Goal: Information Seeking & Learning: Learn about a topic

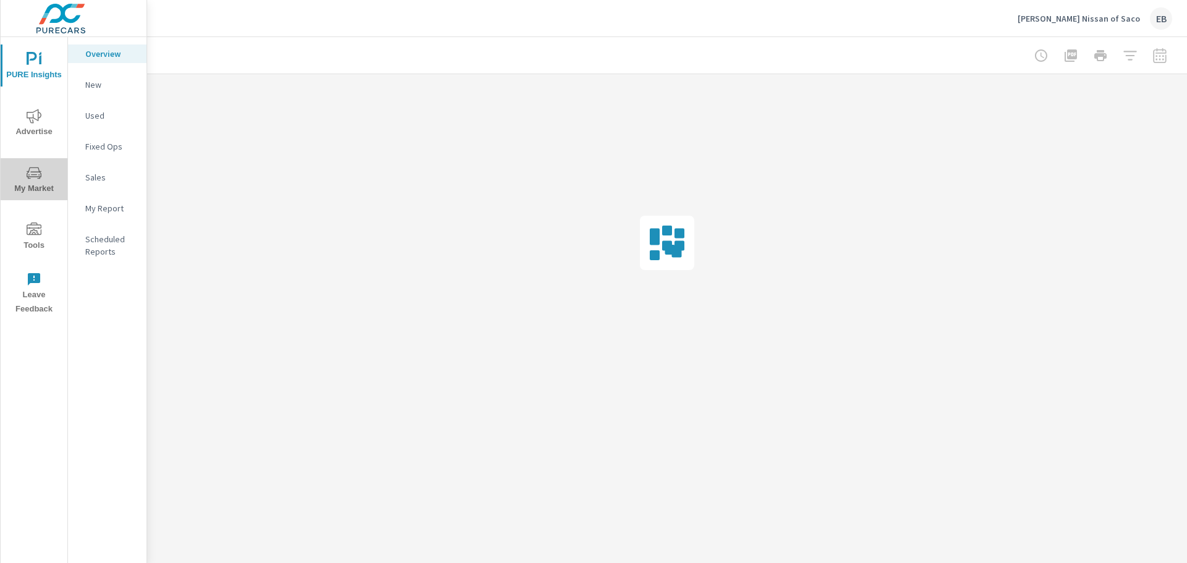
click at [32, 179] on icon "nav menu" at bounding box center [34, 173] width 15 height 15
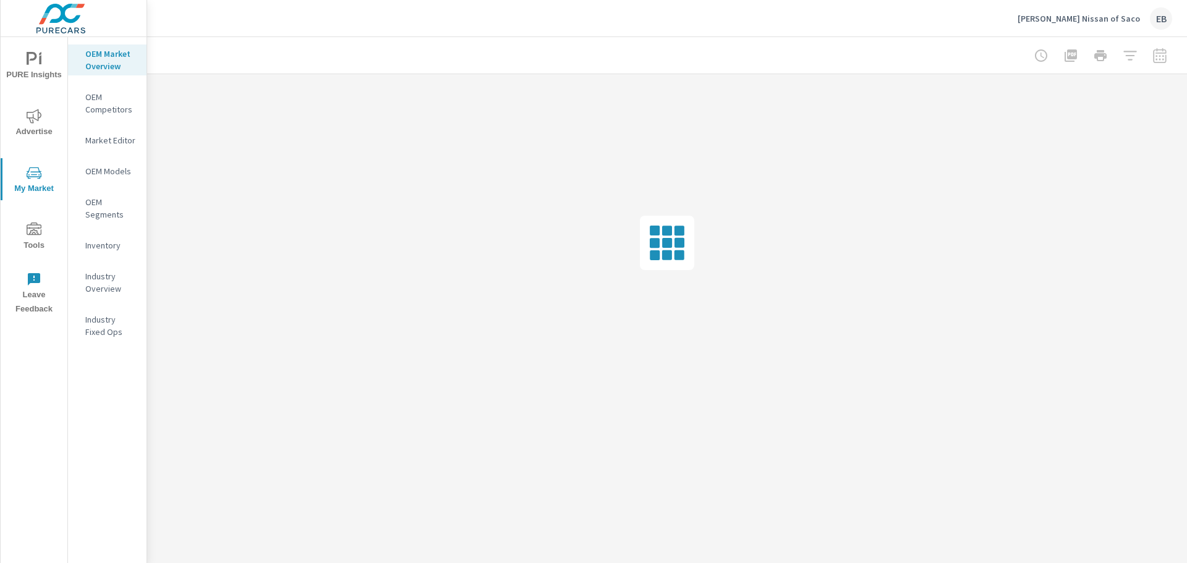
click at [1130, 59] on div at bounding box center [1100, 55] width 143 height 25
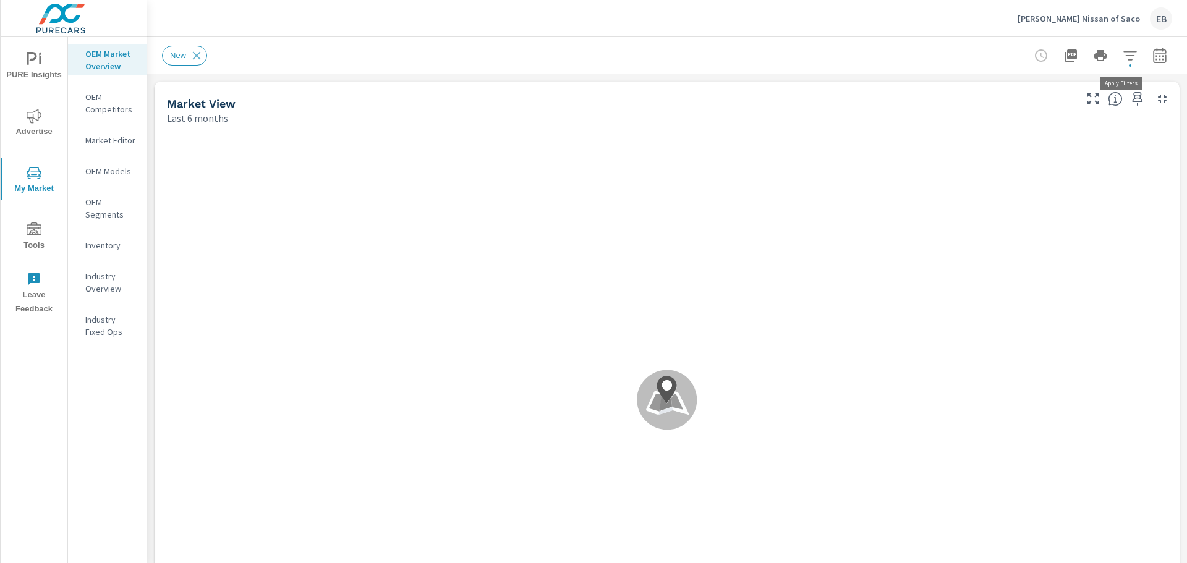
click at [1123, 58] on icon "button" at bounding box center [1130, 55] width 15 height 15
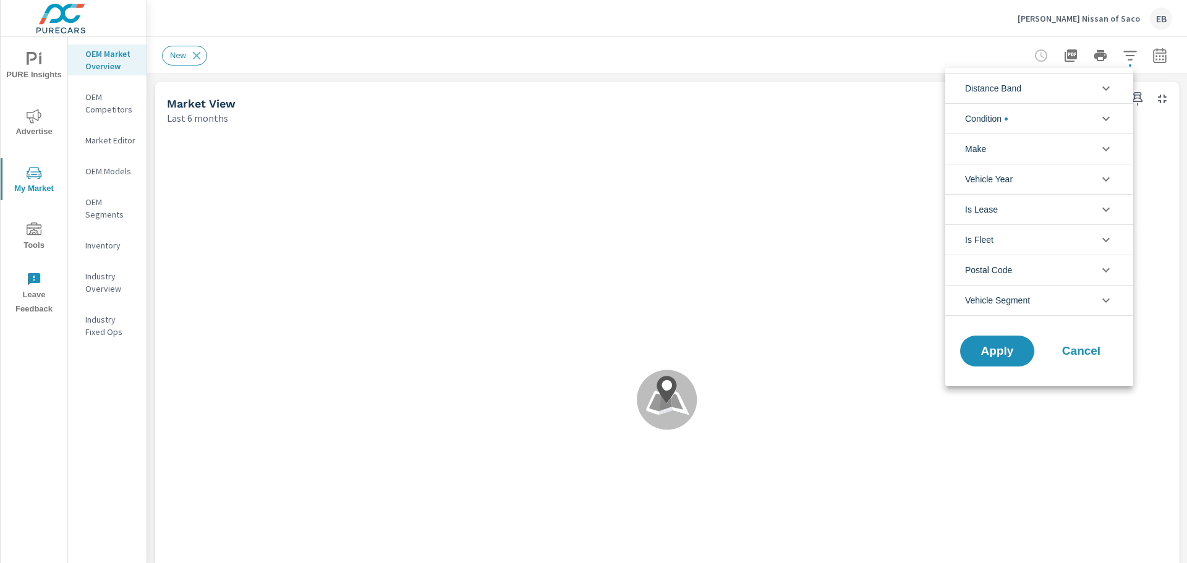
click at [1007, 122] on span "Condition" at bounding box center [986, 119] width 43 height 30
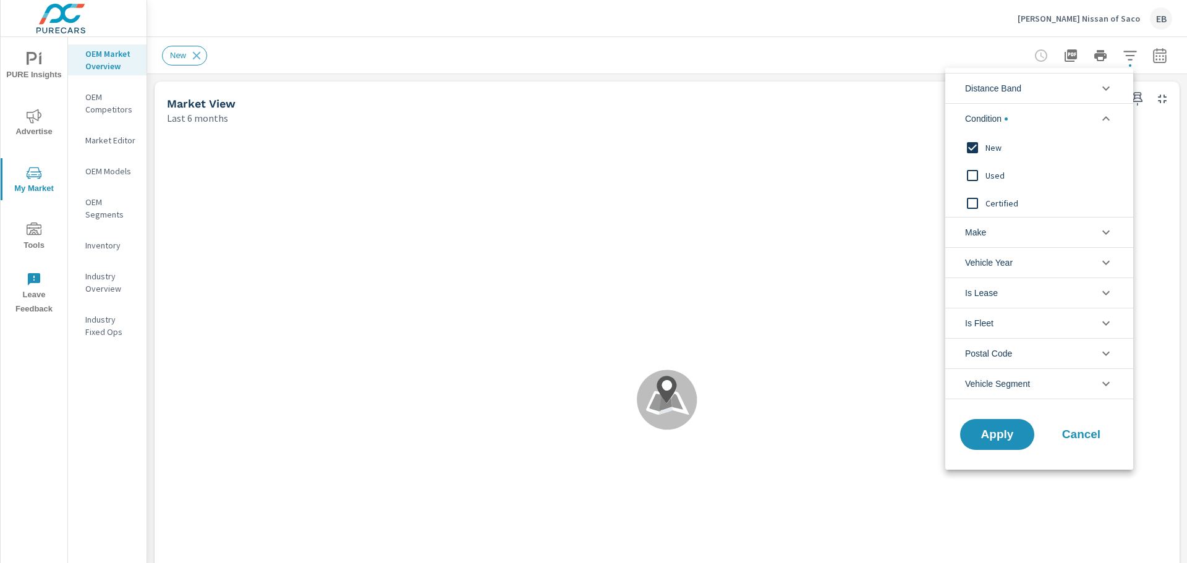
click at [1007, 122] on span "Condition" at bounding box center [986, 119] width 43 height 30
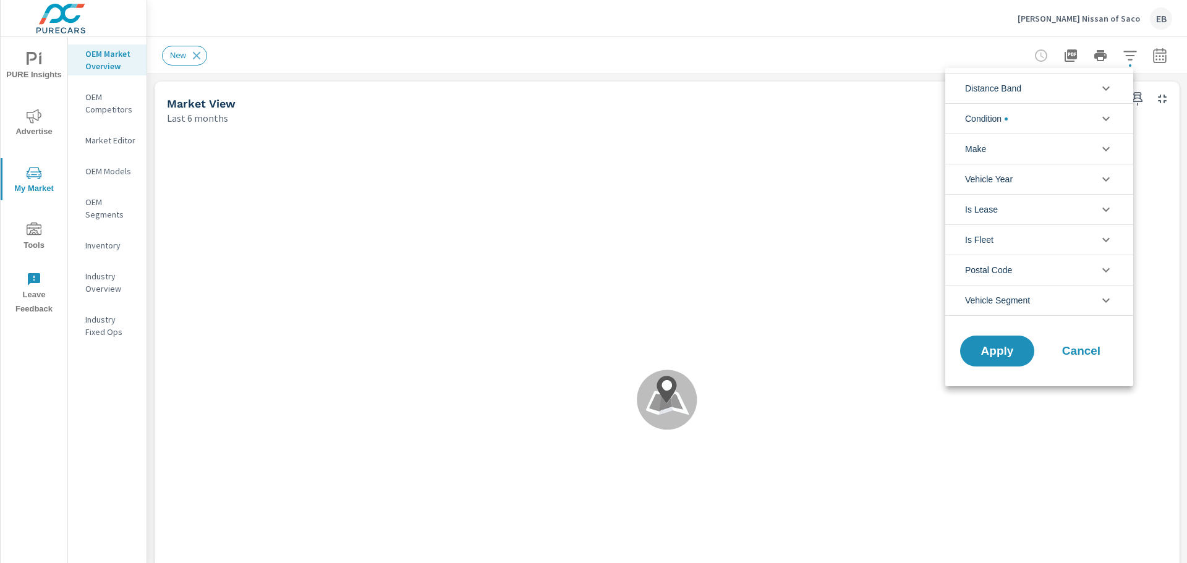
click at [1004, 143] on li "Make" at bounding box center [1040, 149] width 188 height 30
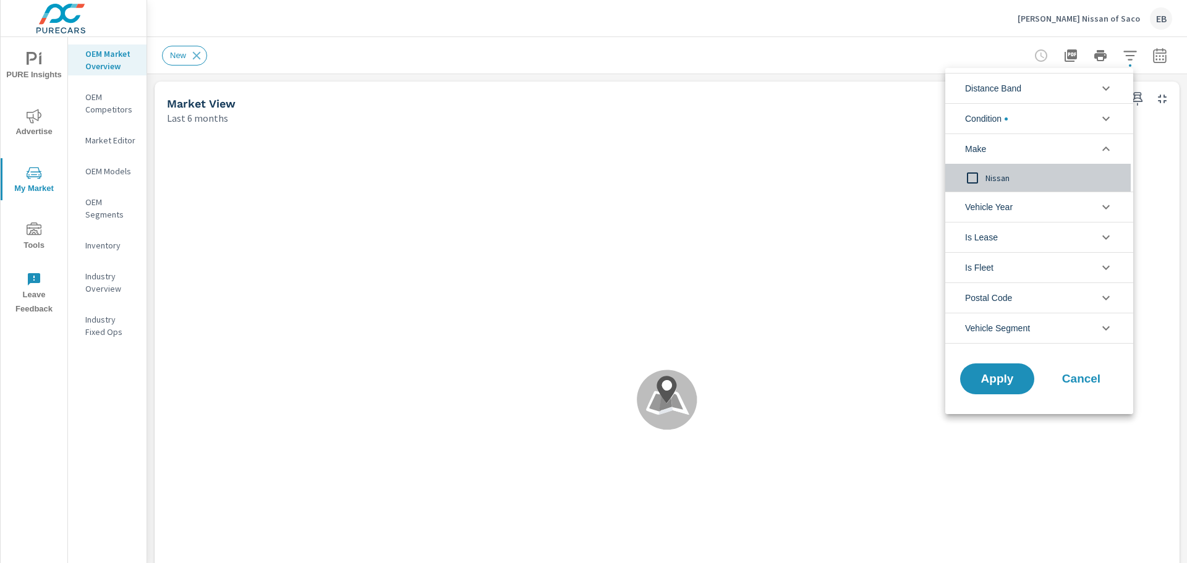
click at [995, 179] on span "Nissan" at bounding box center [1053, 178] width 135 height 15
click at [994, 147] on li "Make" at bounding box center [1040, 149] width 188 height 30
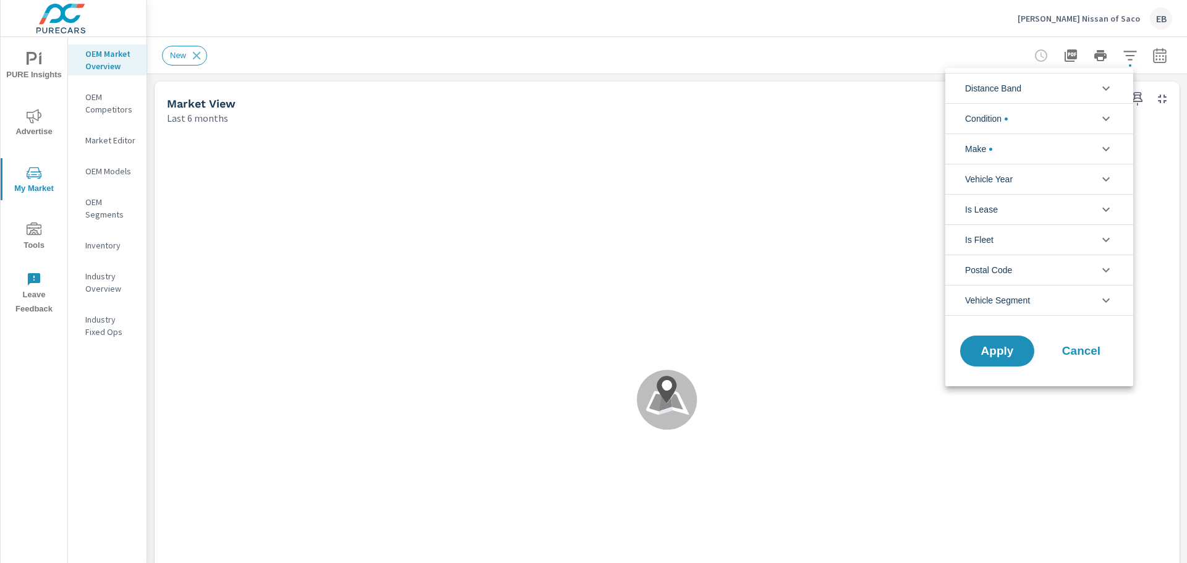
click at [1000, 306] on span "Vehicle Segment" at bounding box center [997, 301] width 65 height 30
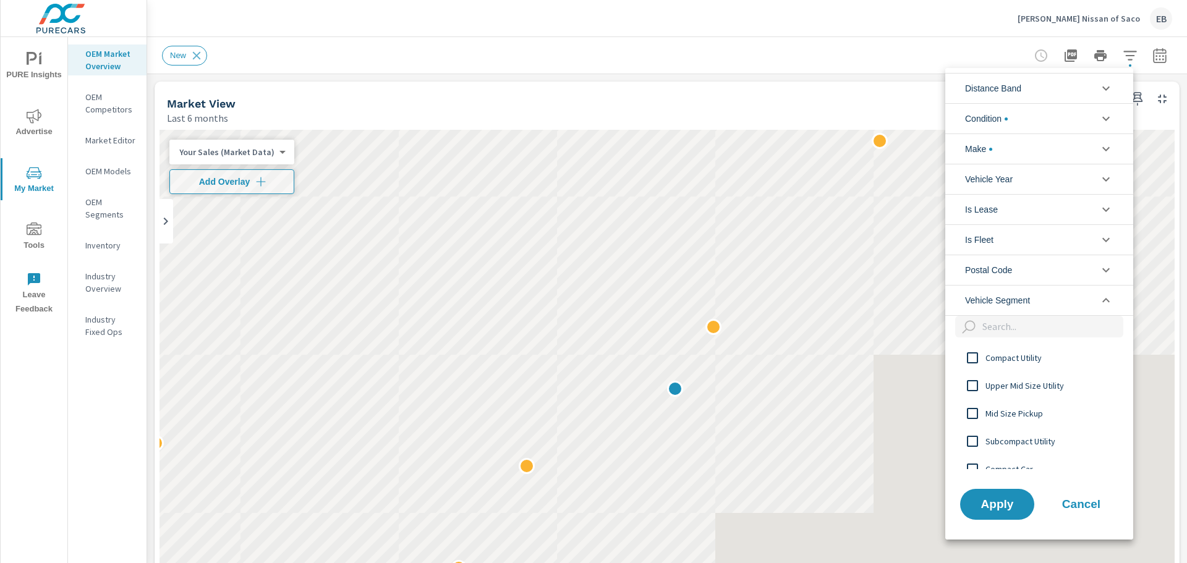
click at [1000, 306] on span "Vehicle Segment" at bounding box center [997, 301] width 65 height 30
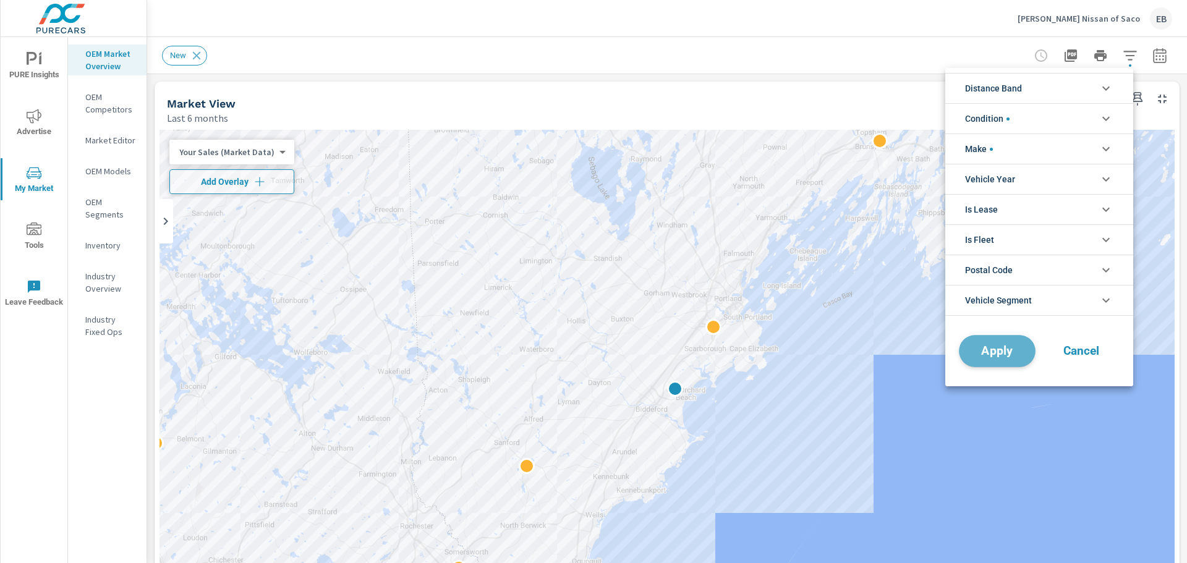
click at [1017, 361] on button "Apply" at bounding box center [997, 351] width 77 height 32
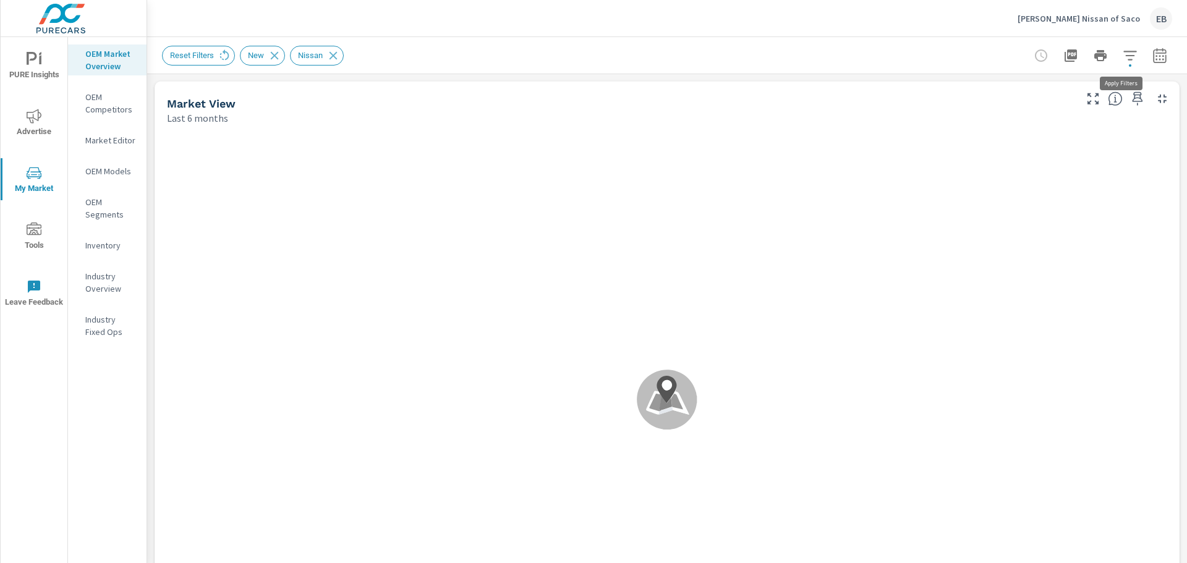
click at [1124, 59] on icon "button" at bounding box center [1130, 55] width 13 height 9
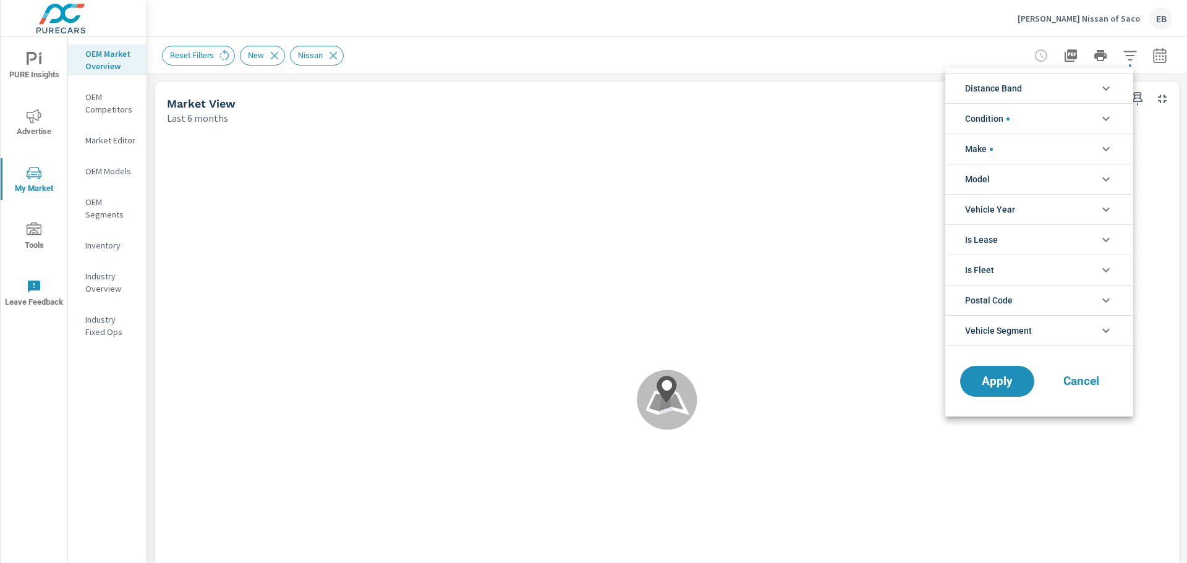
click at [1066, 98] on li "Distance Band" at bounding box center [1040, 88] width 188 height 30
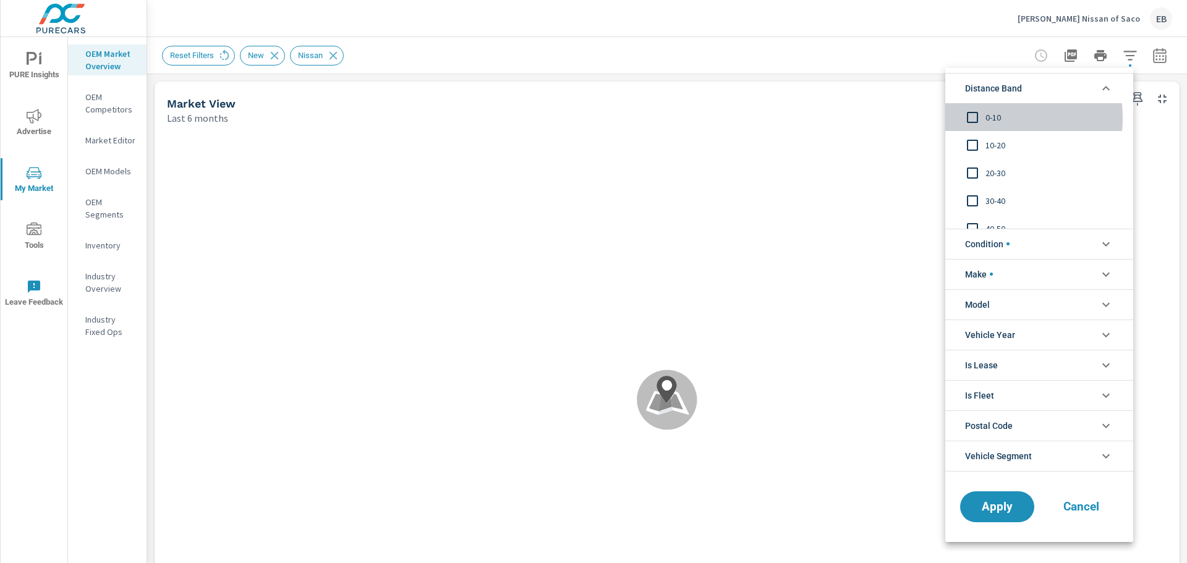
click at [975, 118] on input "filter options" at bounding box center [973, 118] width 26 height 26
click at [970, 147] on input "filter options" at bounding box center [973, 145] width 26 height 26
click at [972, 173] on input "filter options" at bounding box center [973, 173] width 26 height 26
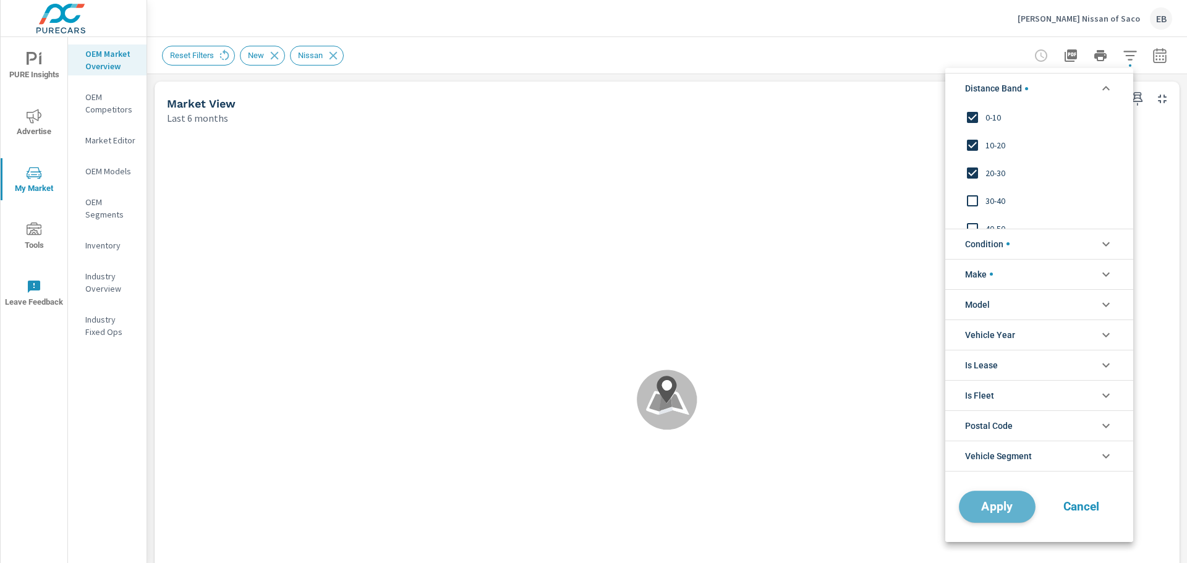
click at [996, 505] on span "Apply" at bounding box center [997, 507] width 51 height 12
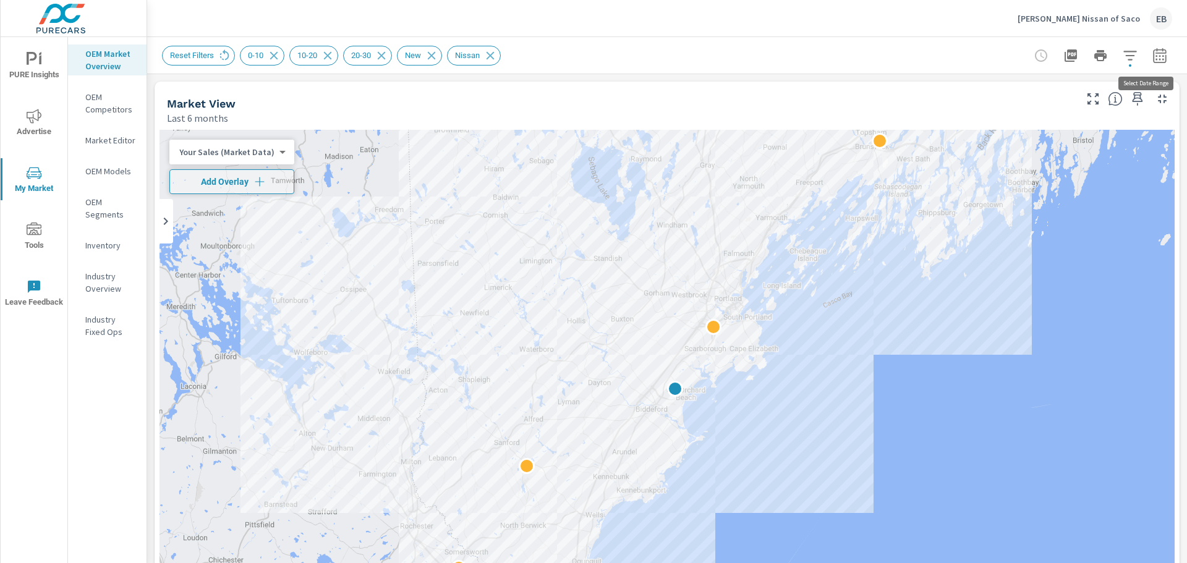
click at [1153, 61] on icon "button" at bounding box center [1160, 55] width 15 height 15
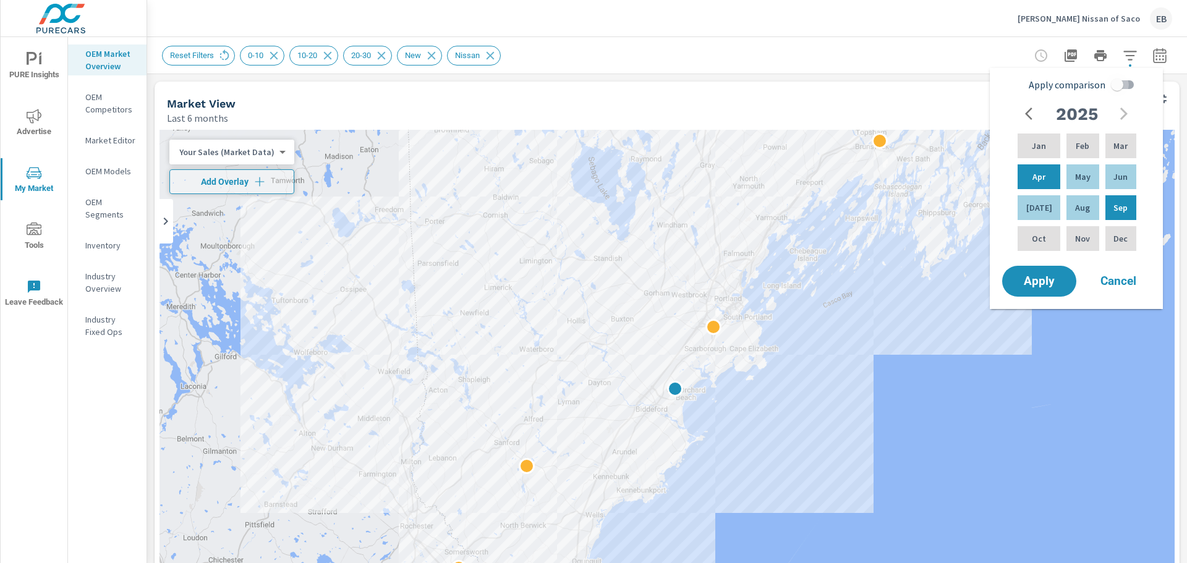
click at [1121, 89] on input "Apply comparison" at bounding box center [1117, 84] width 70 height 23
checkbox input "true"
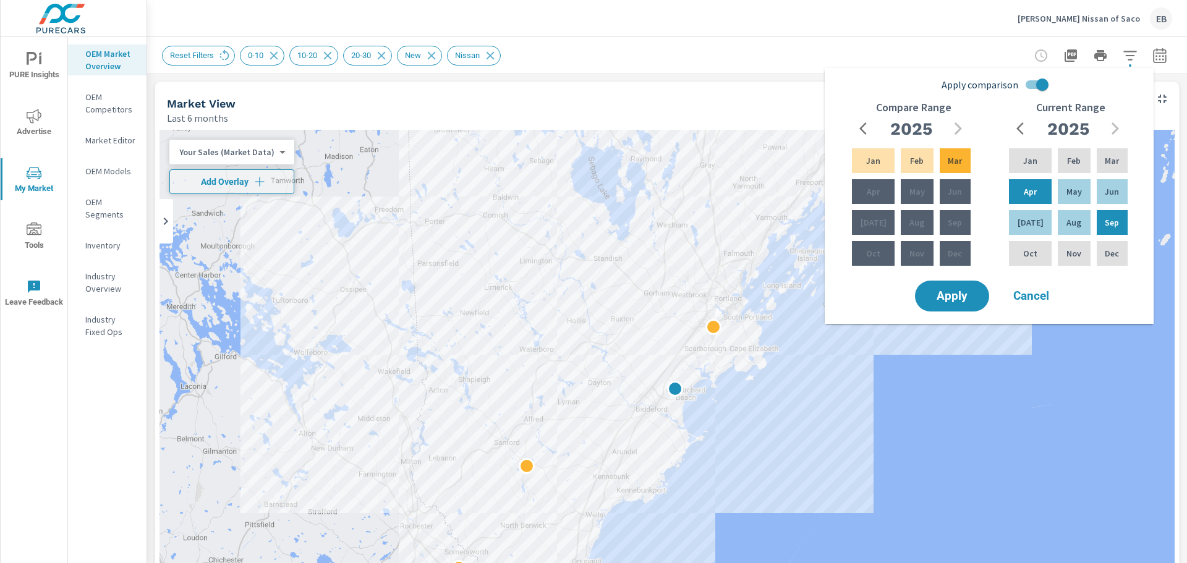
drag, startPoint x: 950, startPoint y: 306, endPoint x: 1027, endPoint y: 292, distance: 78.0
click at [981, 349] on body "PURE Insights Advertise My Market Tools Leave Feedback OEM Market Overview OEM …" at bounding box center [593, 281] width 1187 height 563
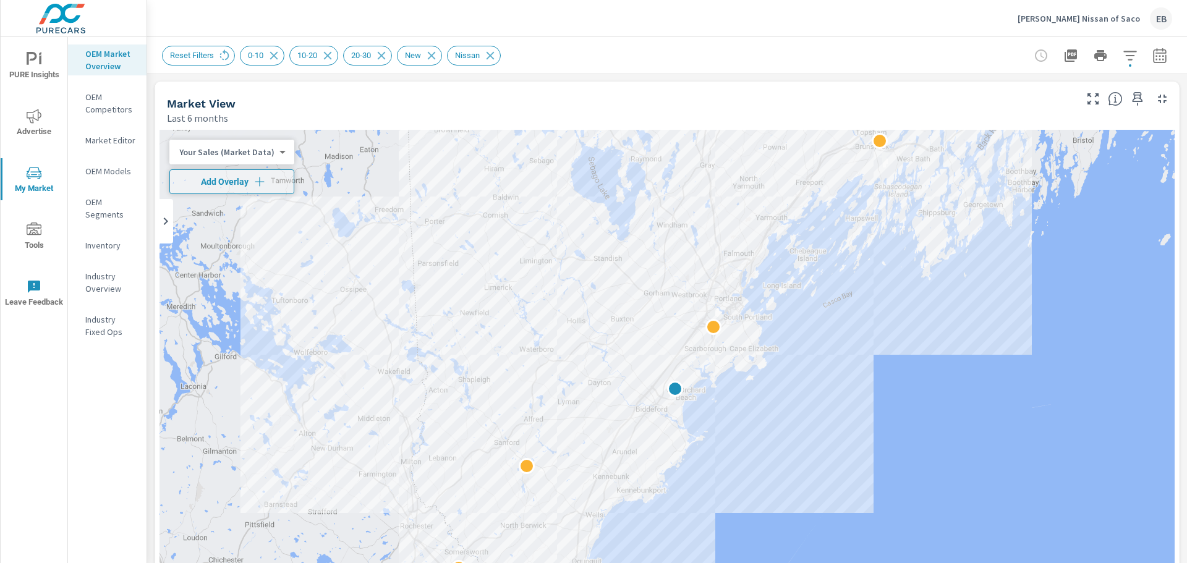
click at [1148, 56] on button "button" at bounding box center [1160, 55] width 25 height 25
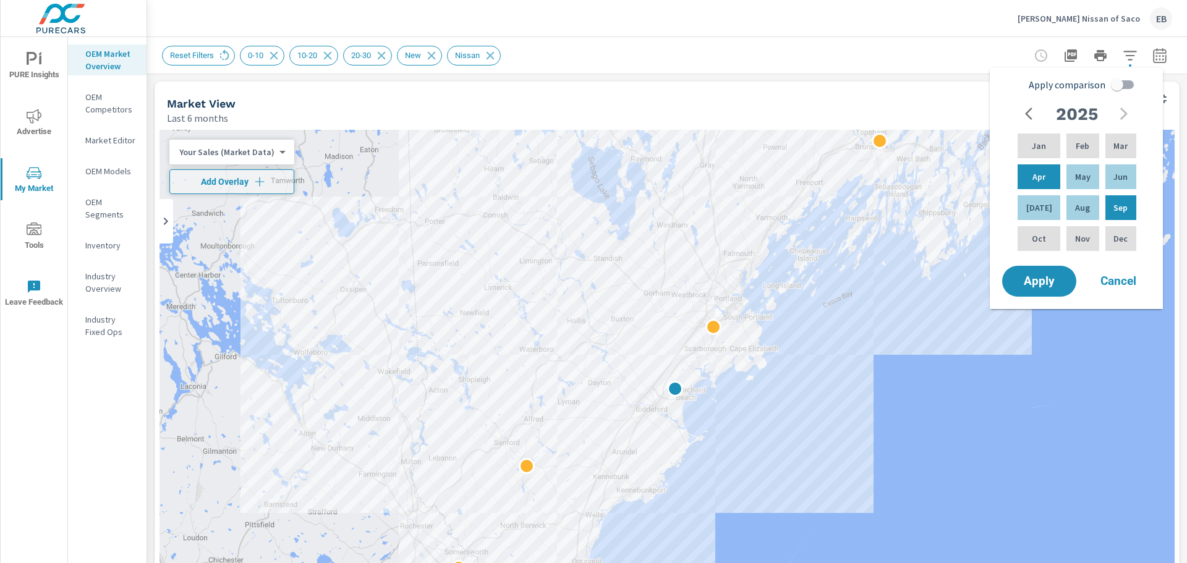
click at [1116, 85] on input "Apply comparison" at bounding box center [1117, 84] width 70 height 23
checkbox input "true"
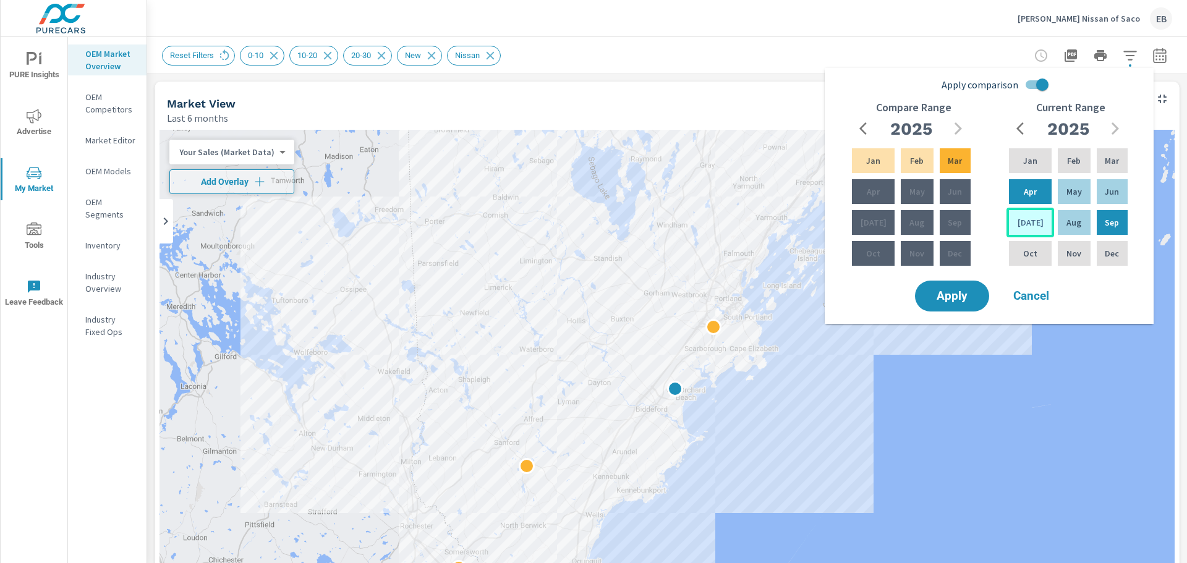
click at [1027, 222] on p "[DATE]" at bounding box center [1031, 222] width 26 height 12
click at [1067, 227] on p "Aug" at bounding box center [1074, 222] width 15 height 12
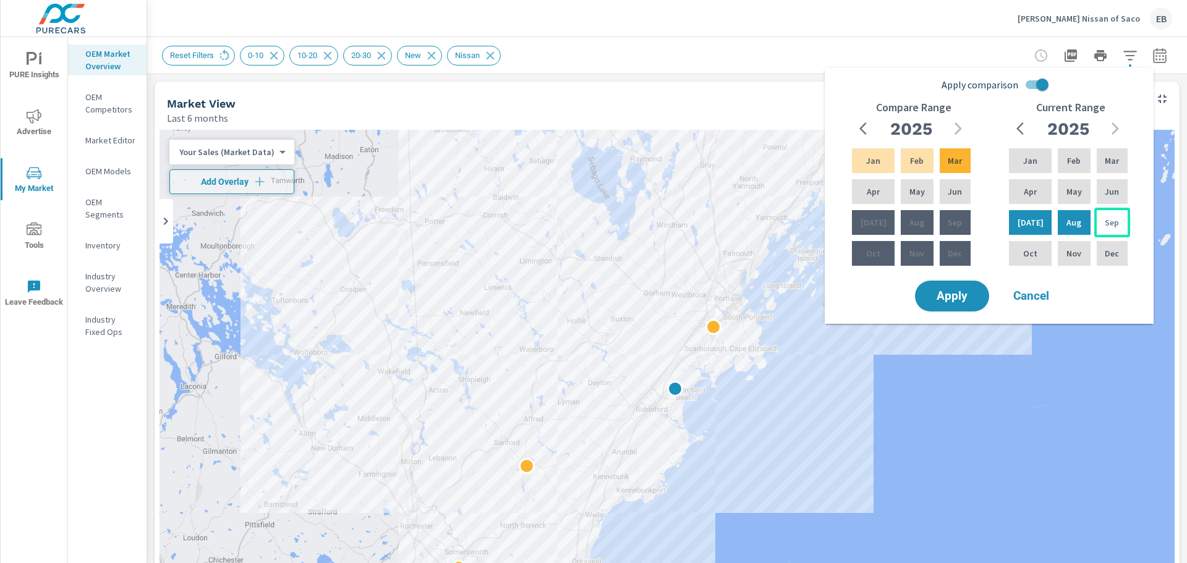
click at [1103, 226] on div "Sep" at bounding box center [1113, 223] width 36 height 30
click at [870, 225] on p "[DATE]" at bounding box center [874, 222] width 26 height 12
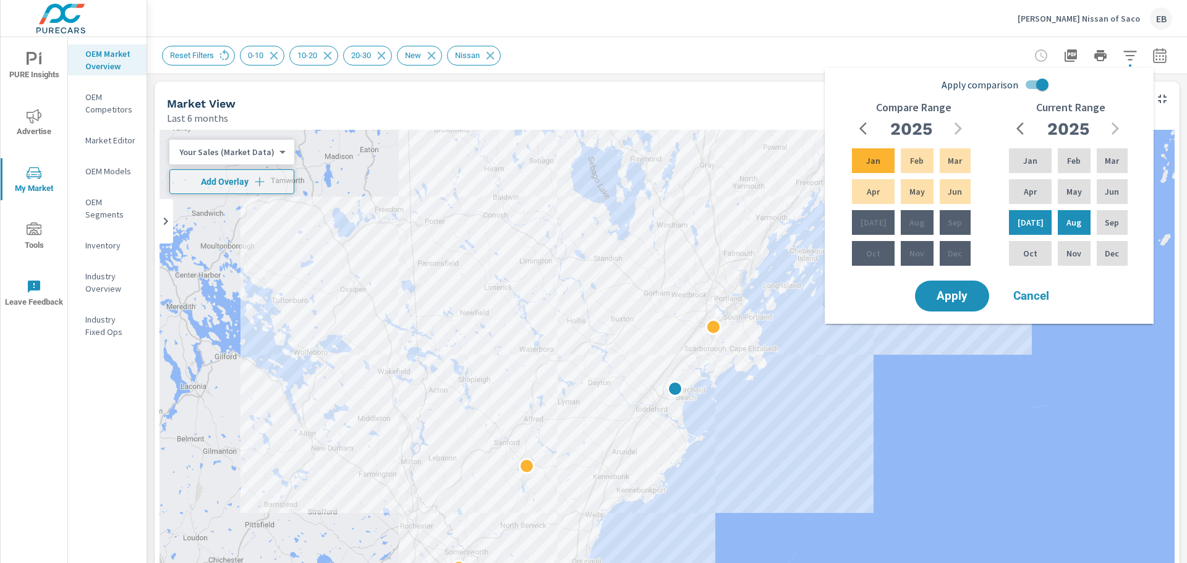
click at [861, 128] on icon "button" at bounding box center [863, 128] width 7 height 12
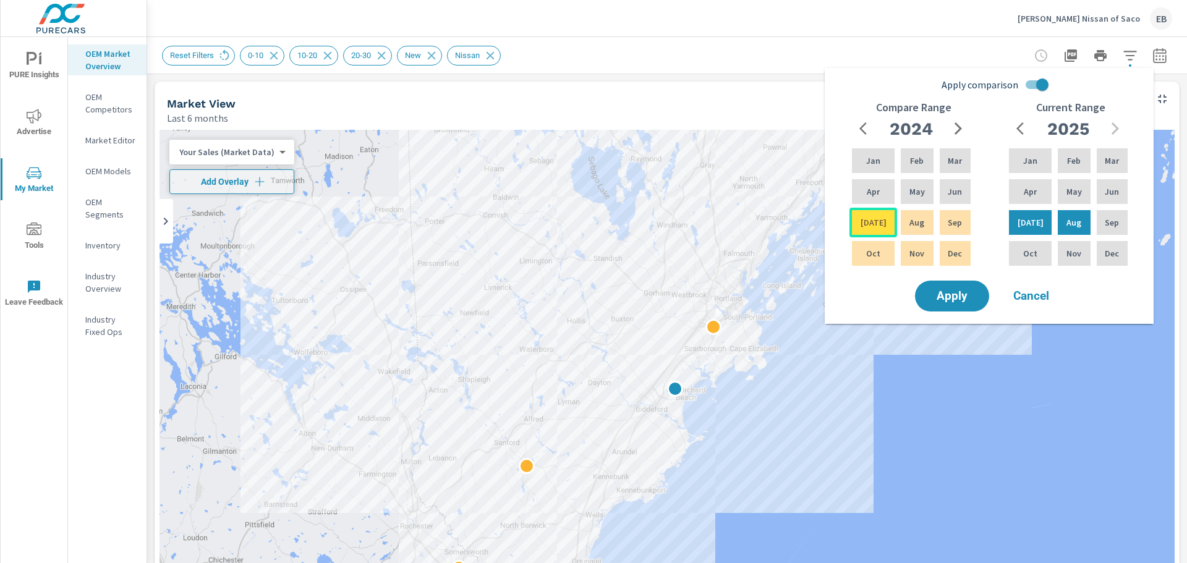
click at [875, 223] on p "[DATE]" at bounding box center [874, 222] width 26 height 12
click at [918, 222] on div "Aug" at bounding box center [917, 223] width 37 height 30
click at [959, 224] on p "Sep" at bounding box center [955, 222] width 14 height 12
click at [867, 221] on p "[DATE]" at bounding box center [874, 222] width 26 height 12
click at [869, 223] on p "[DATE]" at bounding box center [874, 222] width 26 height 12
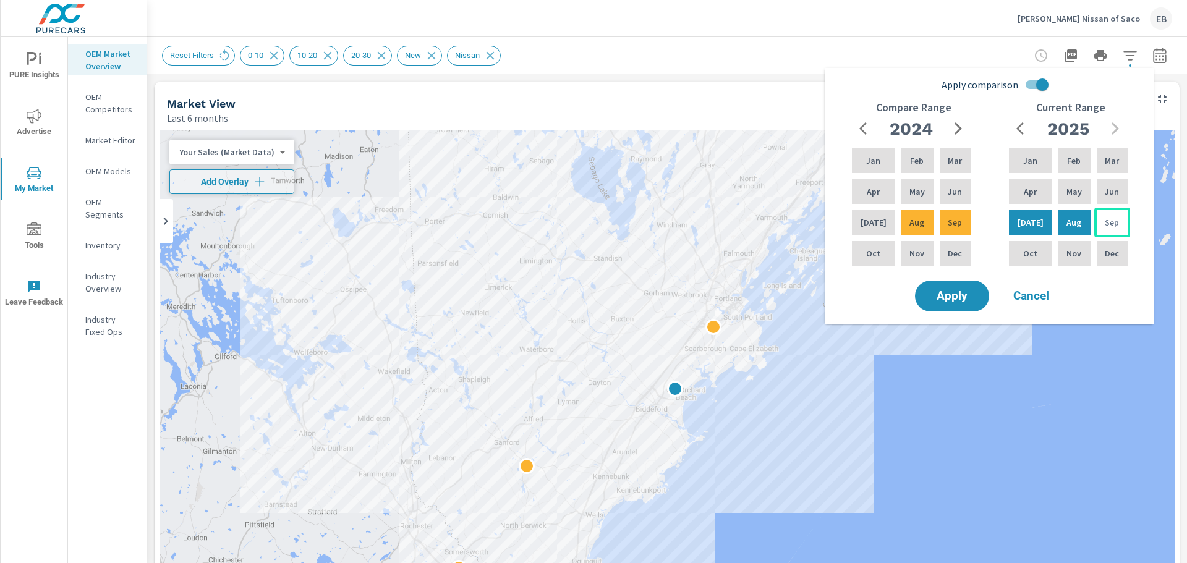
click at [1119, 227] on div "Sep" at bounding box center [1113, 223] width 36 height 30
click at [1087, 226] on div "Aug" at bounding box center [1074, 223] width 37 height 30
click at [954, 300] on span "Apply" at bounding box center [952, 297] width 51 height 12
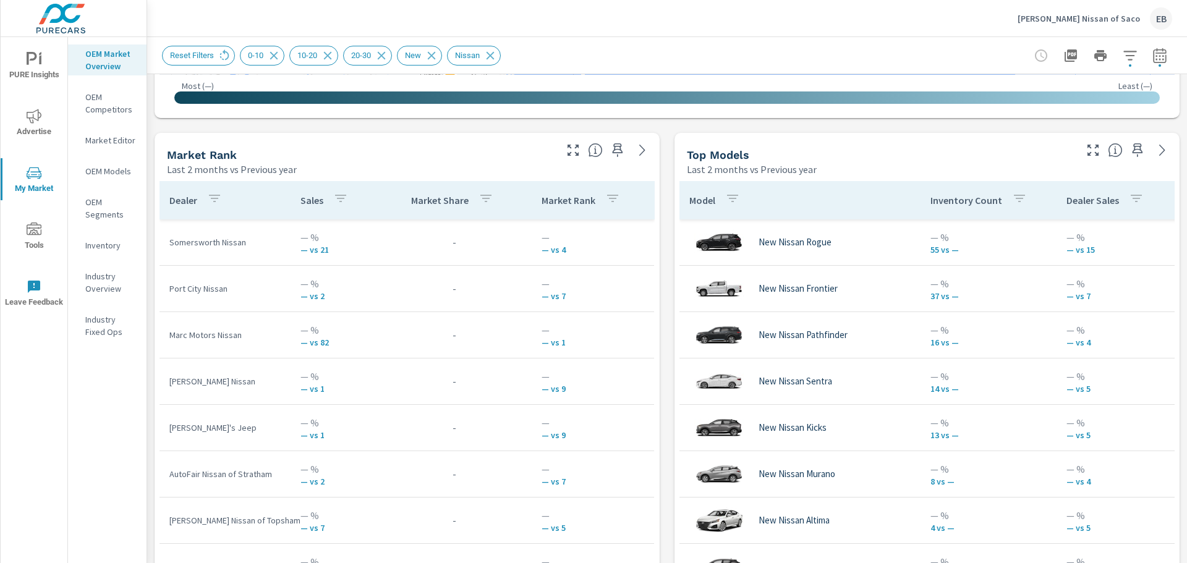
scroll to position [772, 0]
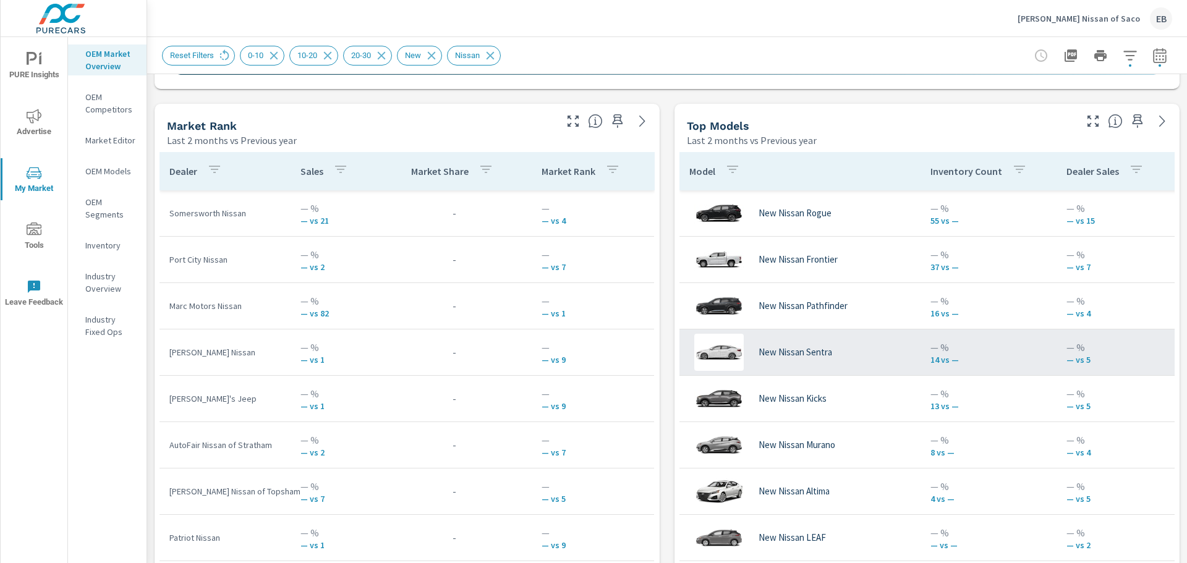
click at [954, 359] on p "14 vs —" at bounding box center [989, 360] width 116 height 10
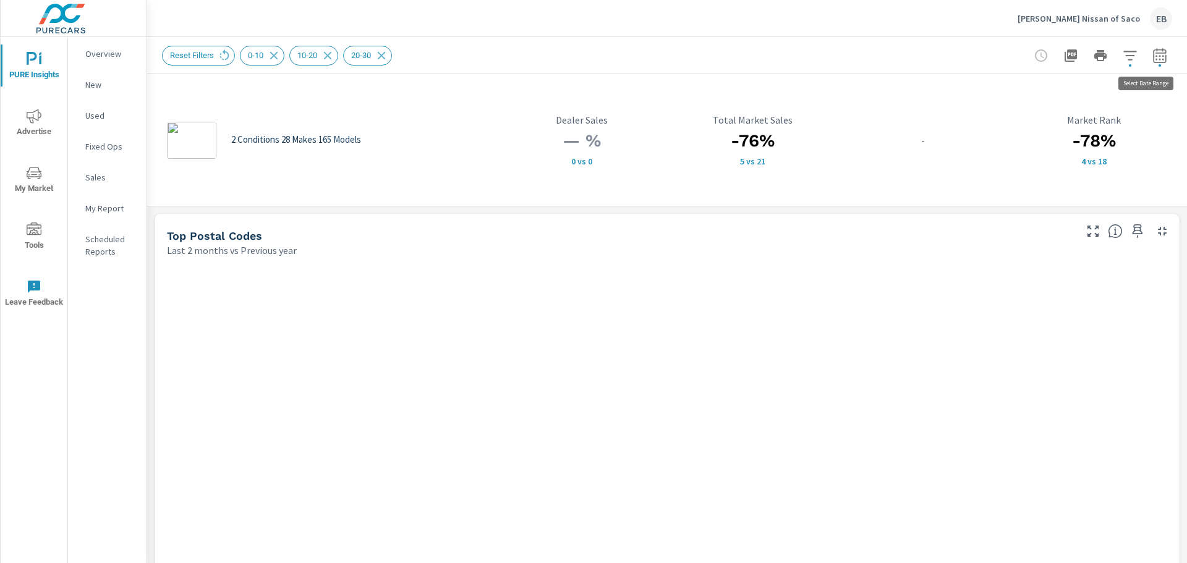
click at [1156, 59] on icon "button" at bounding box center [1160, 57] width 8 height 5
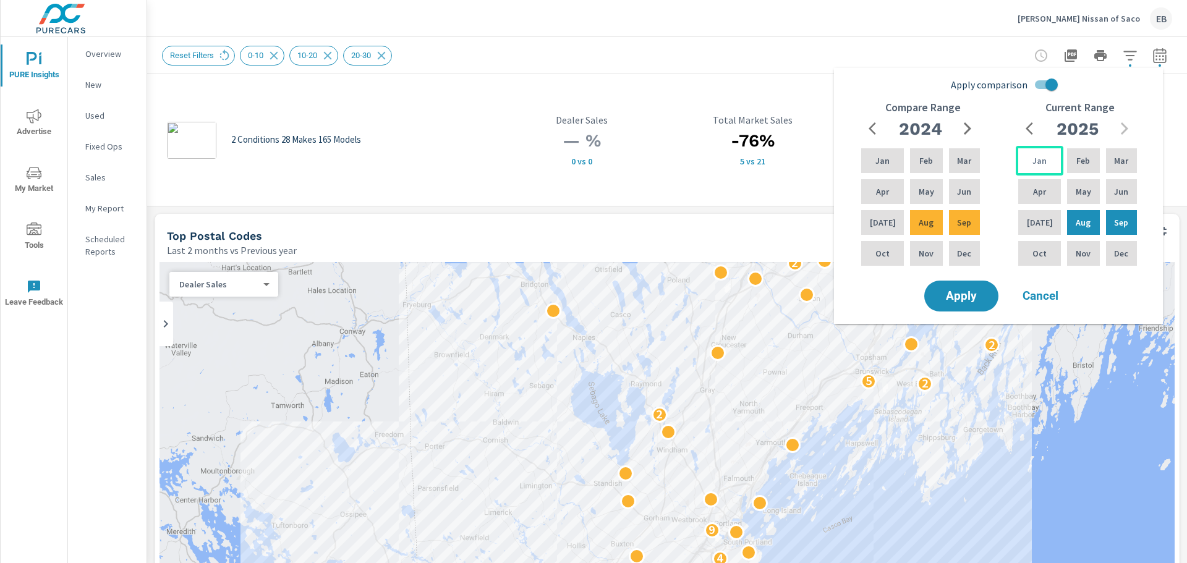
click at [1040, 162] on p "Jan" at bounding box center [1040, 161] width 14 height 12
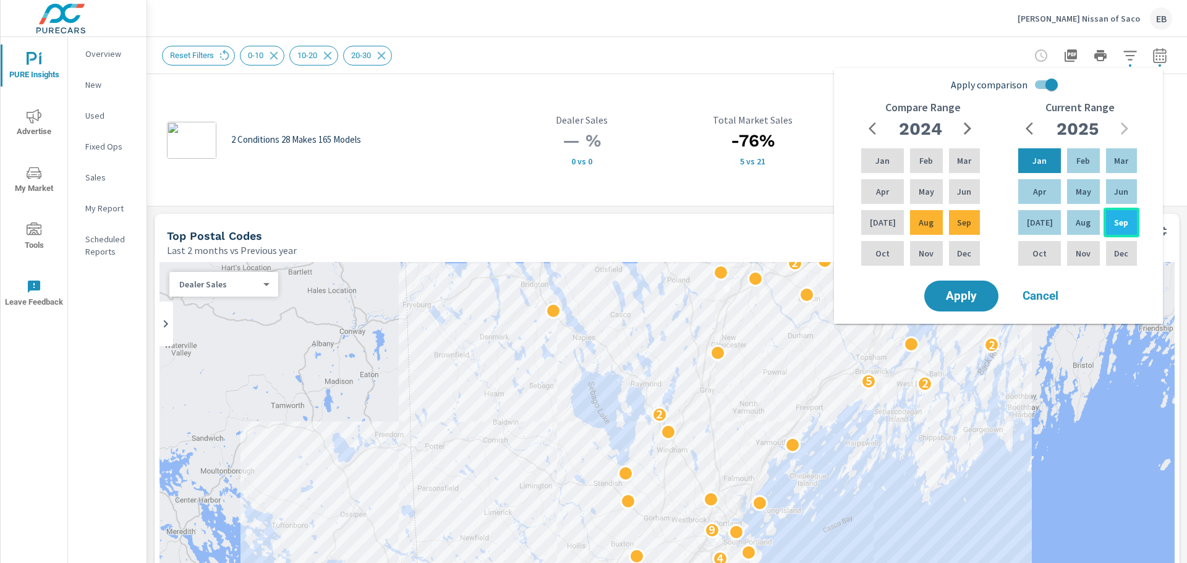
click at [1117, 216] on div "Sep" at bounding box center [1122, 223] width 36 height 30
click at [881, 165] on p "Jan" at bounding box center [883, 161] width 14 height 12
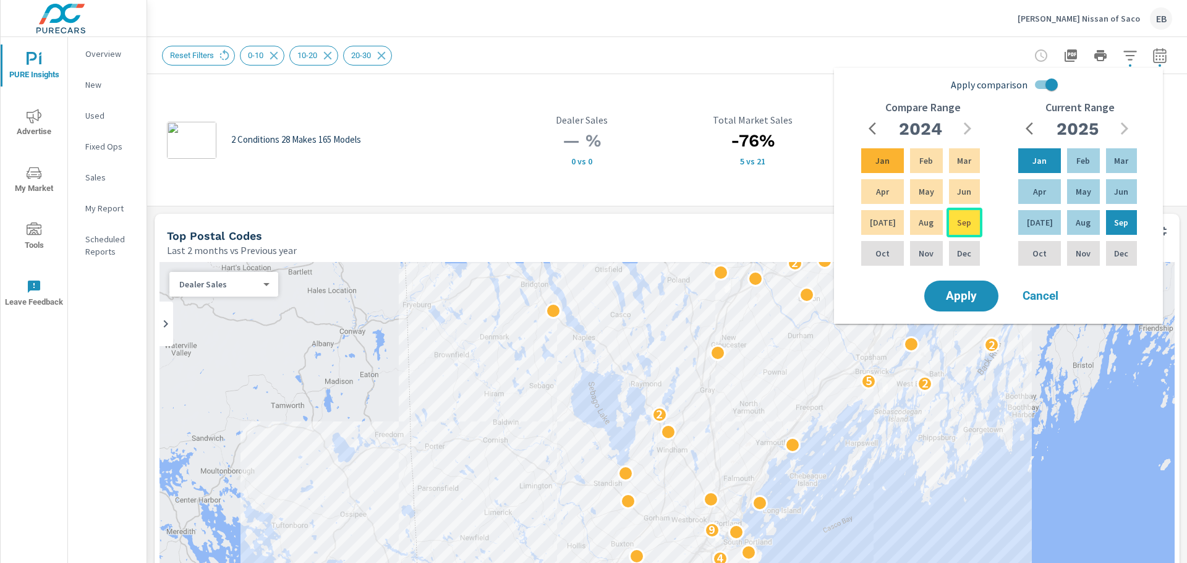
click at [960, 224] on p "Sep" at bounding box center [964, 222] width 14 height 12
click at [968, 297] on span "Apply" at bounding box center [961, 297] width 51 height 12
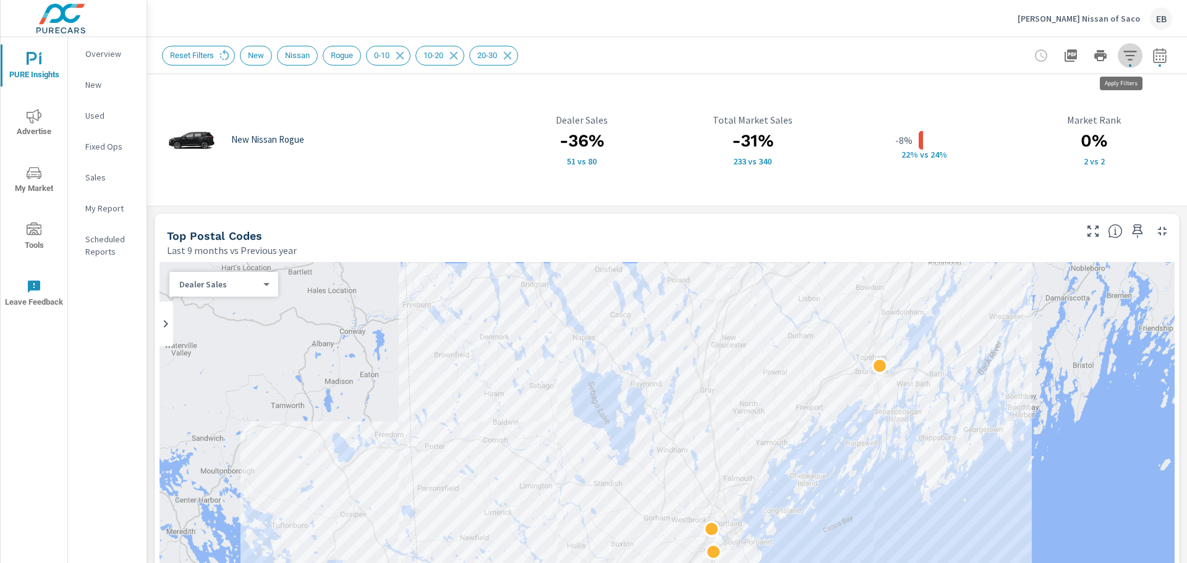
click at [1129, 64] on span "button" at bounding box center [1130, 65] width 2 height 2
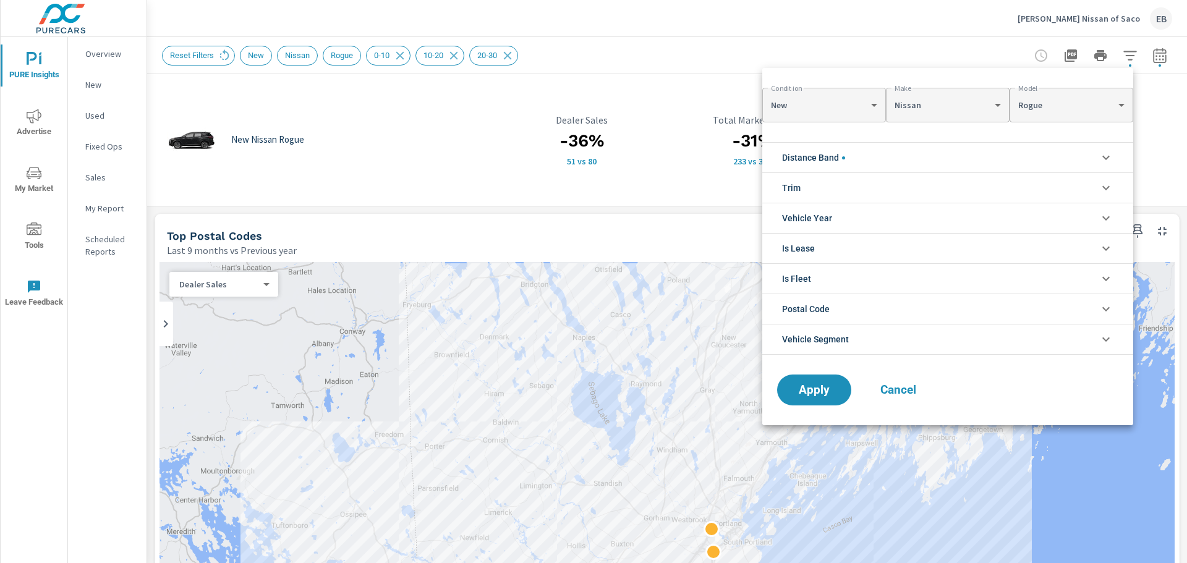
scroll to position [56, 0]
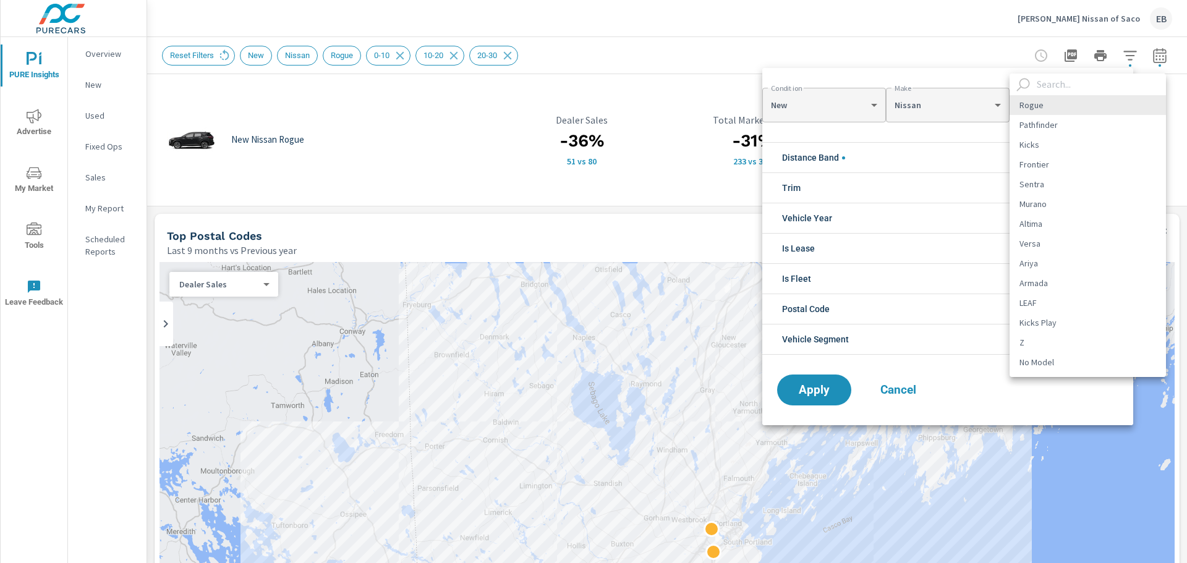
click at [1111, 115] on body "PURE Insights Advertise My Market Tools Leave Feedback Overview New Used Fixed …" at bounding box center [593, 281] width 1187 height 563
click at [1063, 188] on li "Sentra" at bounding box center [1088, 184] width 156 height 20
type input "0f39fffa-3f47-22c7-064c-09fcc224cbdd"
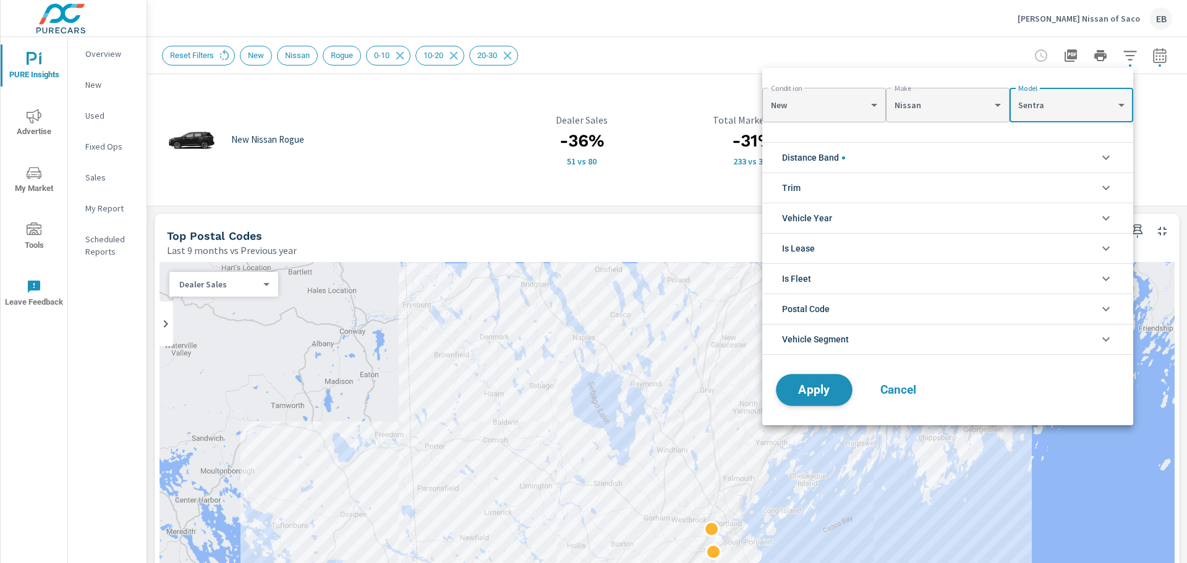
click at [814, 380] on button "Apply" at bounding box center [814, 390] width 77 height 32
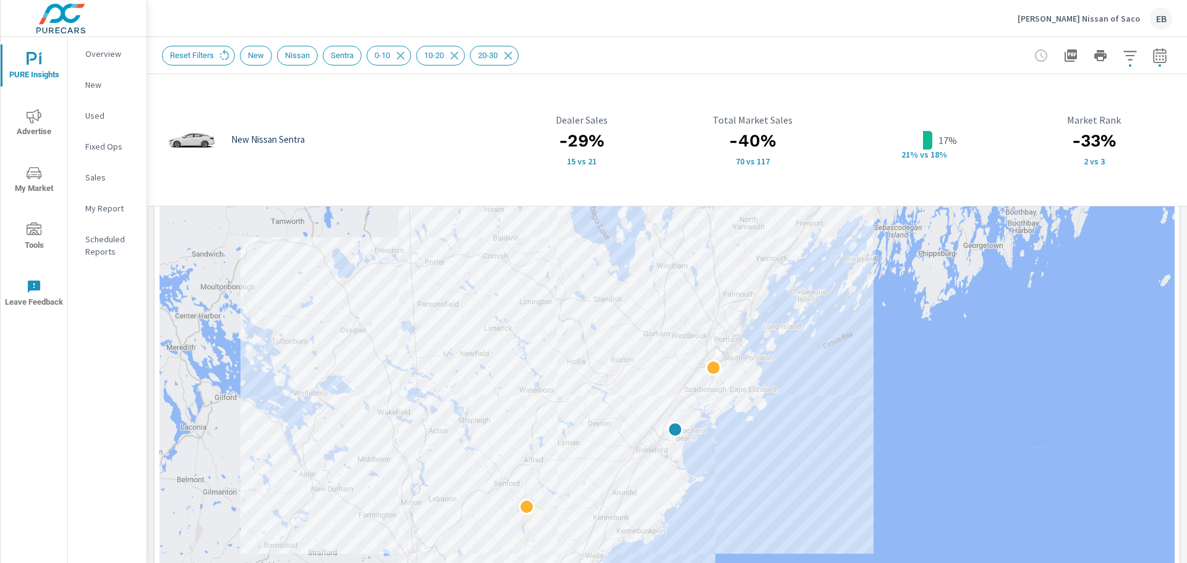
scroll to position [186, 0]
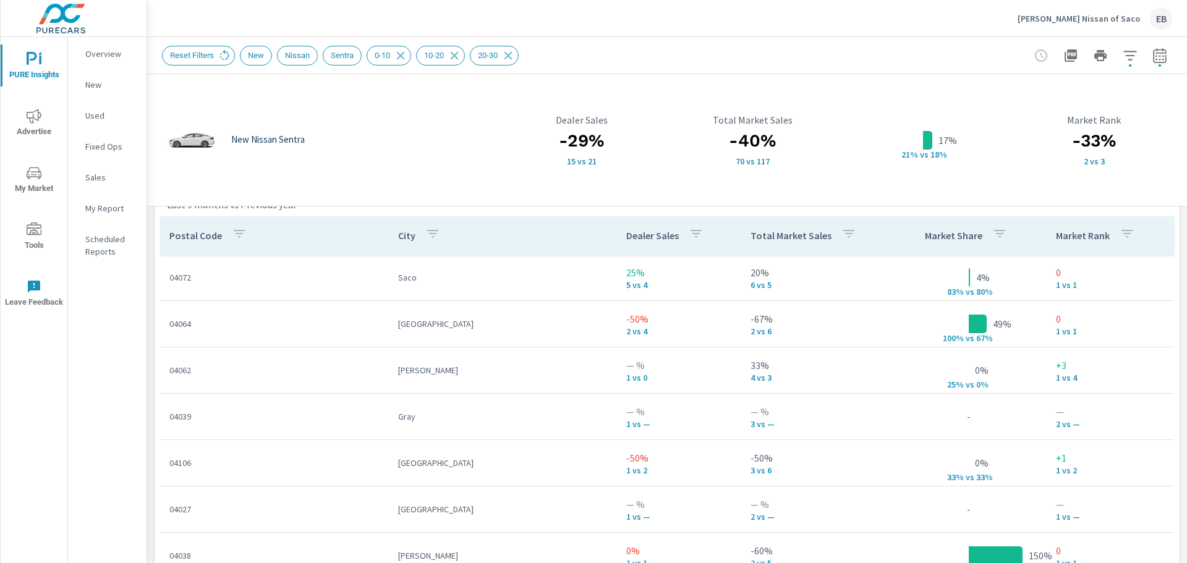
scroll to position [827, 0]
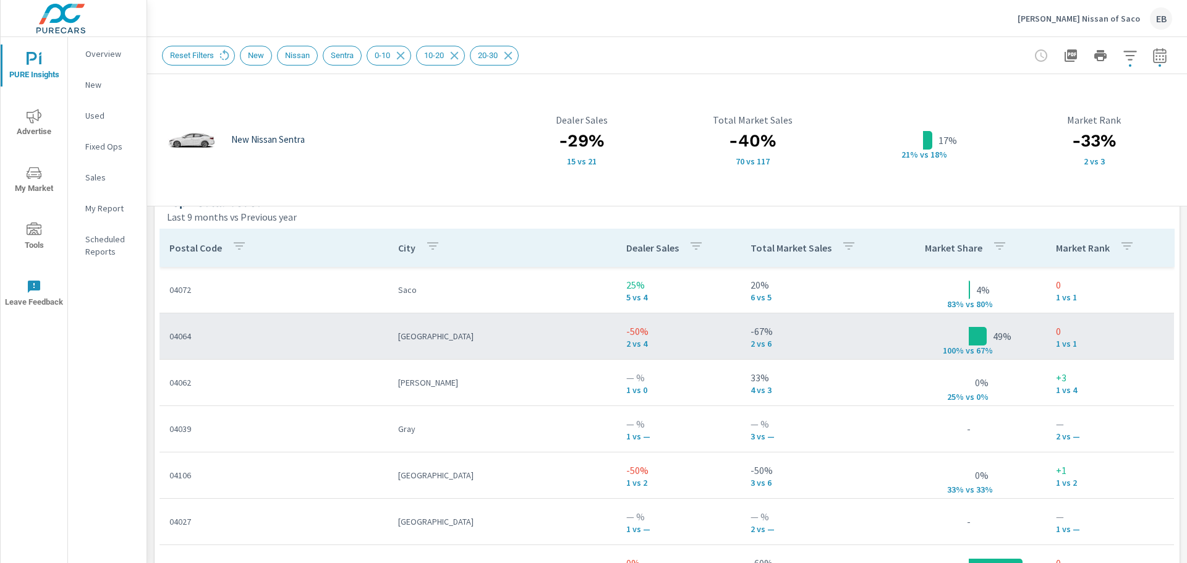
click at [626, 342] on p "2 vs 4" at bounding box center [678, 344] width 105 height 10
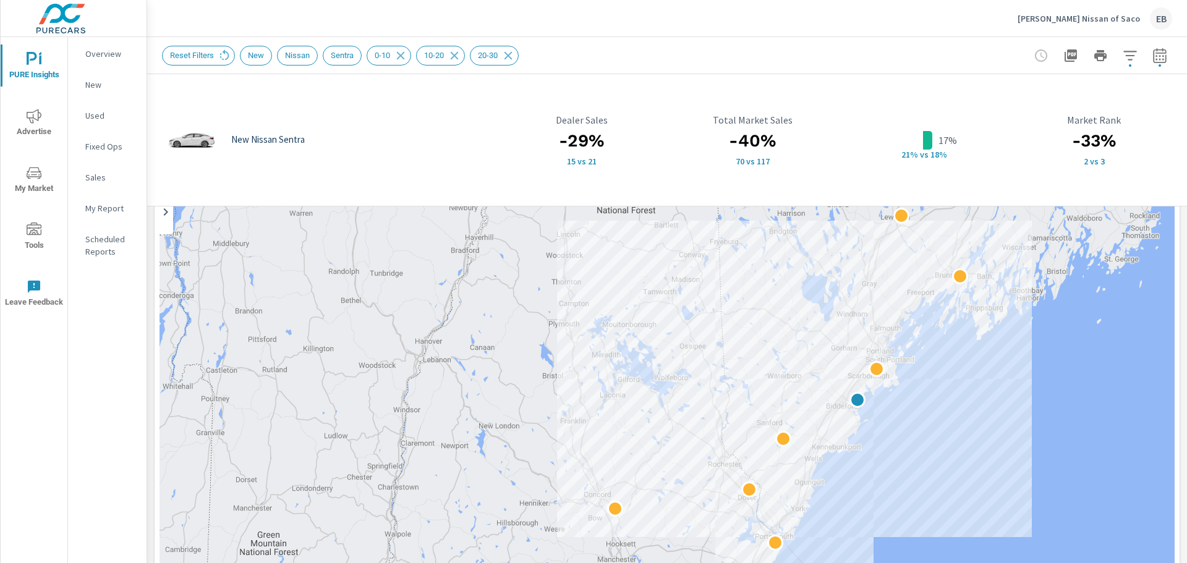
scroll to position [124, 0]
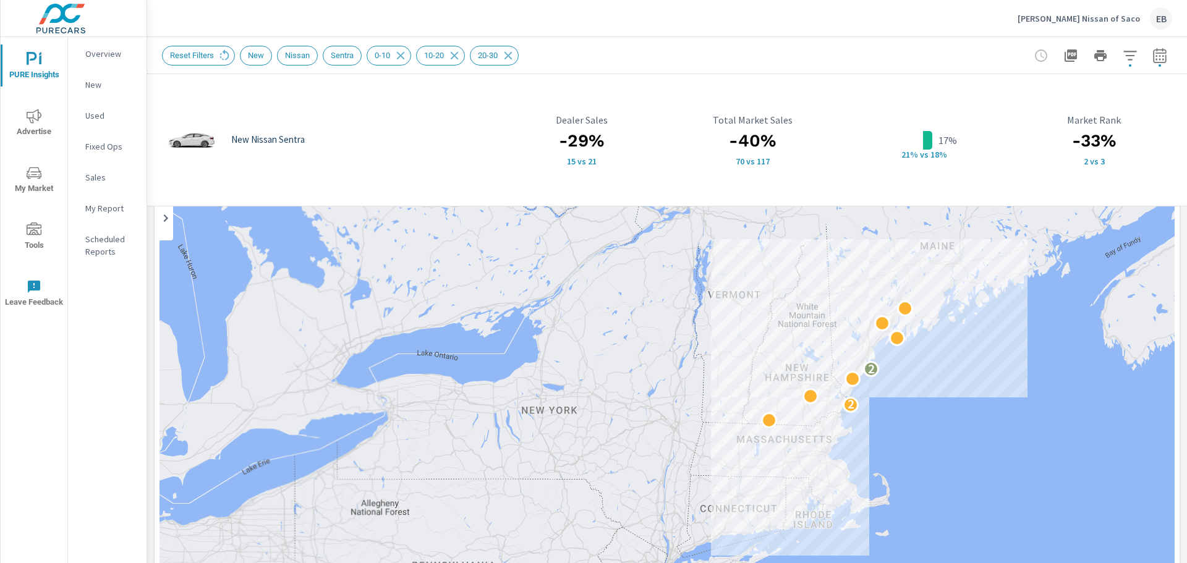
scroll to position [90, 0]
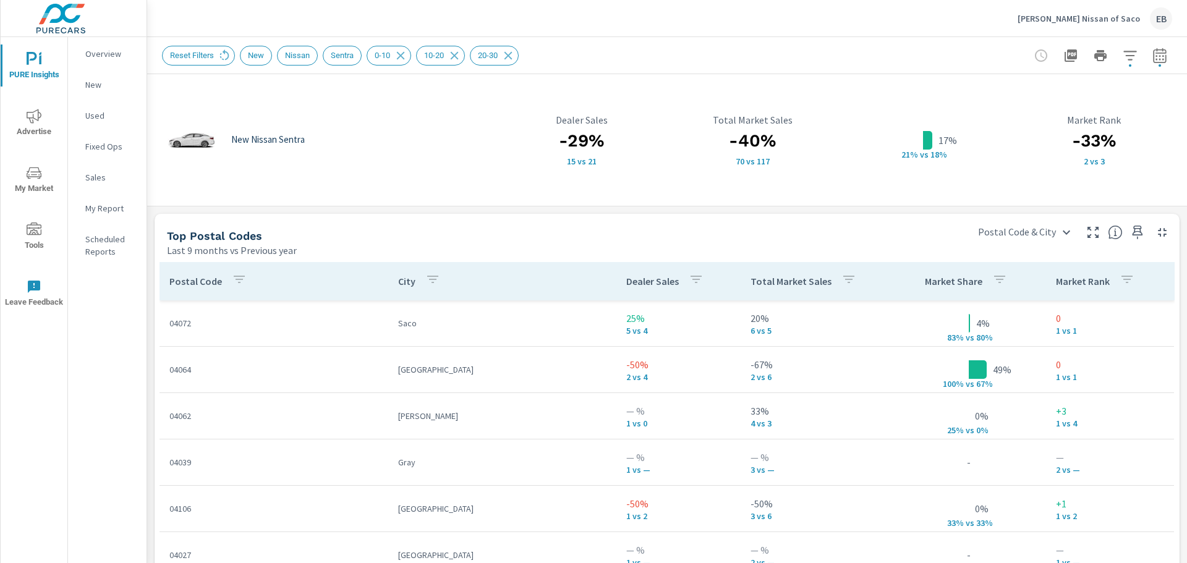
scroll to position [822, 0]
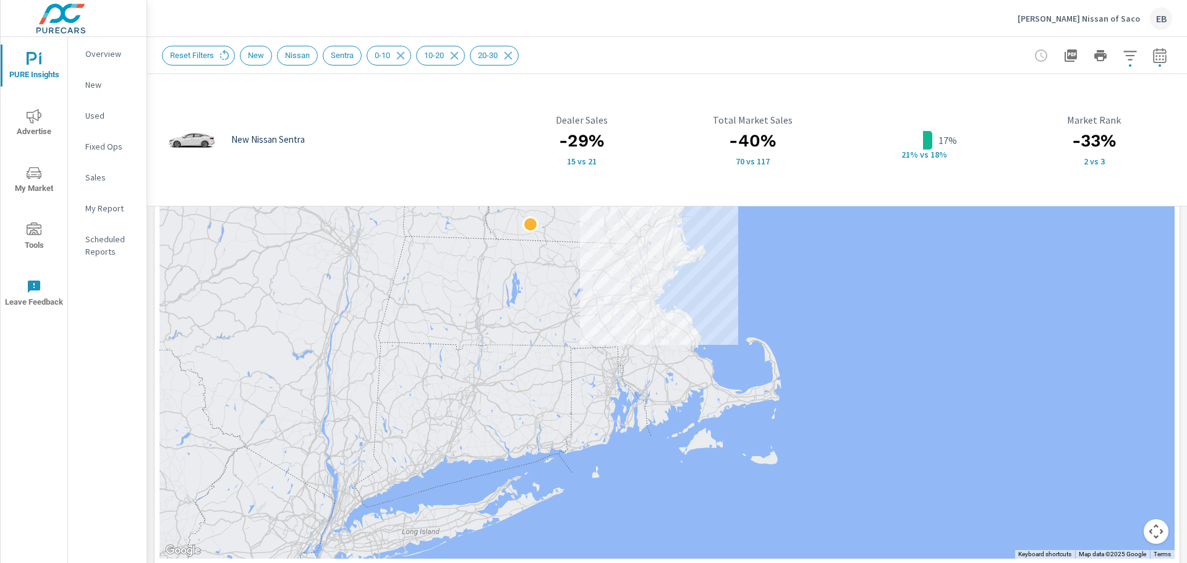
scroll to position [389, 0]
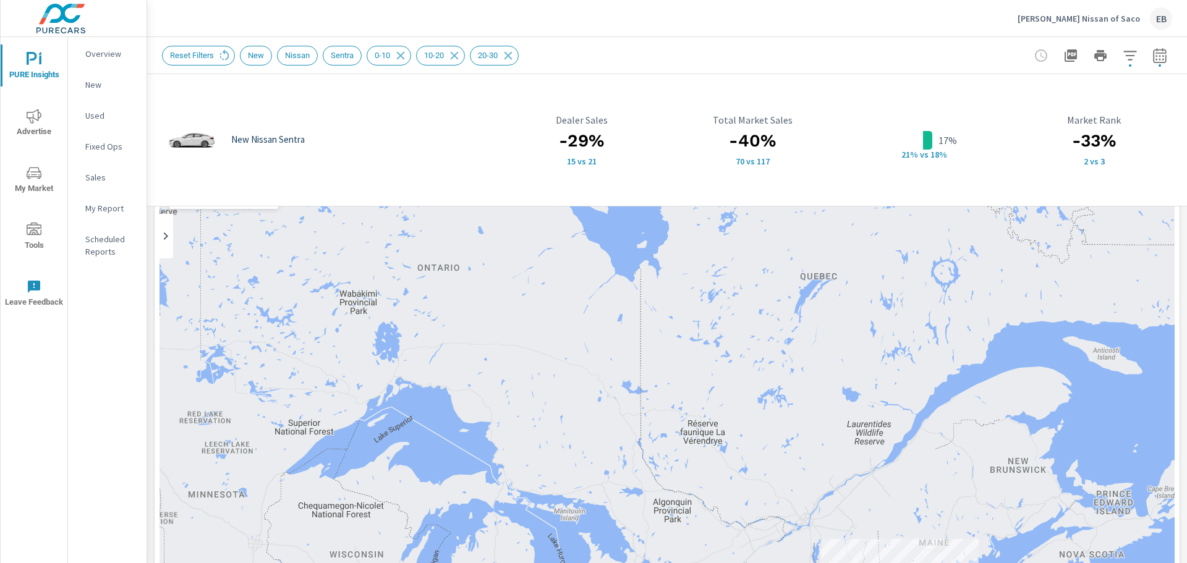
scroll to position [83, 0]
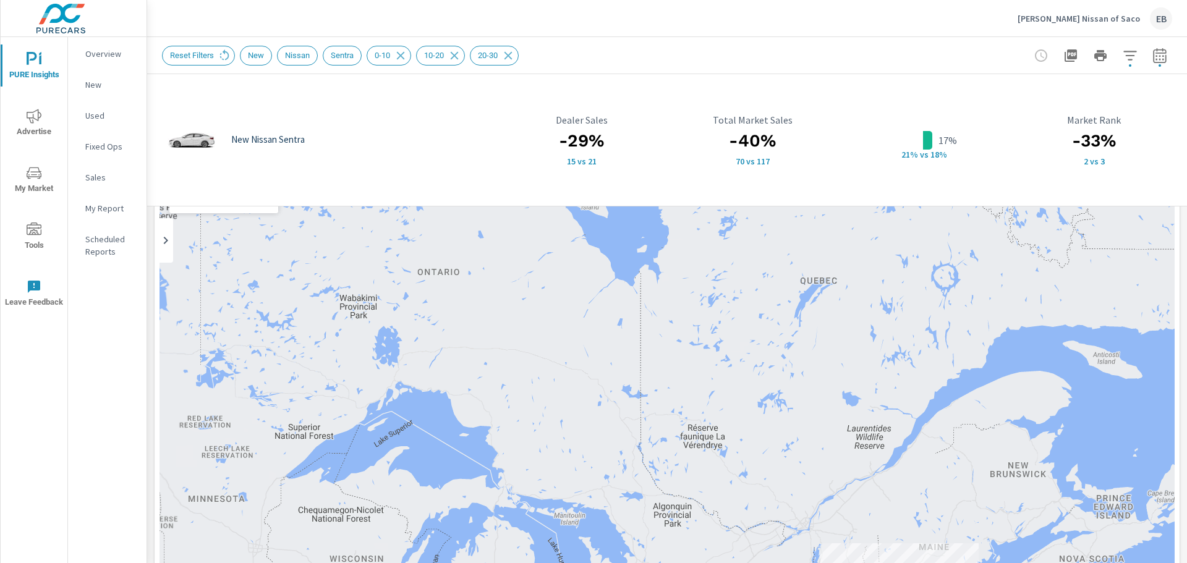
click at [1149, 66] on button "button" at bounding box center [1160, 55] width 25 height 25
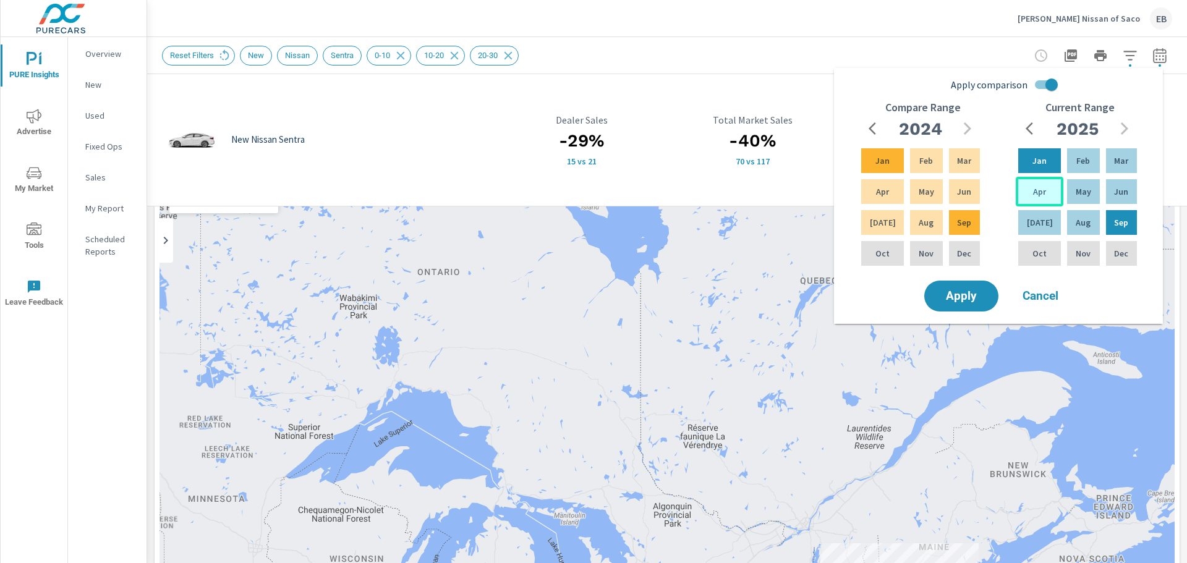
click at [1033, 197] on p "Apr" at bounding box center [1039, 192] width 13 height 12
click at [1130, 225] on div "Sep" at bounding box center [1122, 223] width 36 height 30
click at [873, 202] on div "Apr" at bounding box center [883, 192] width 48 height 30
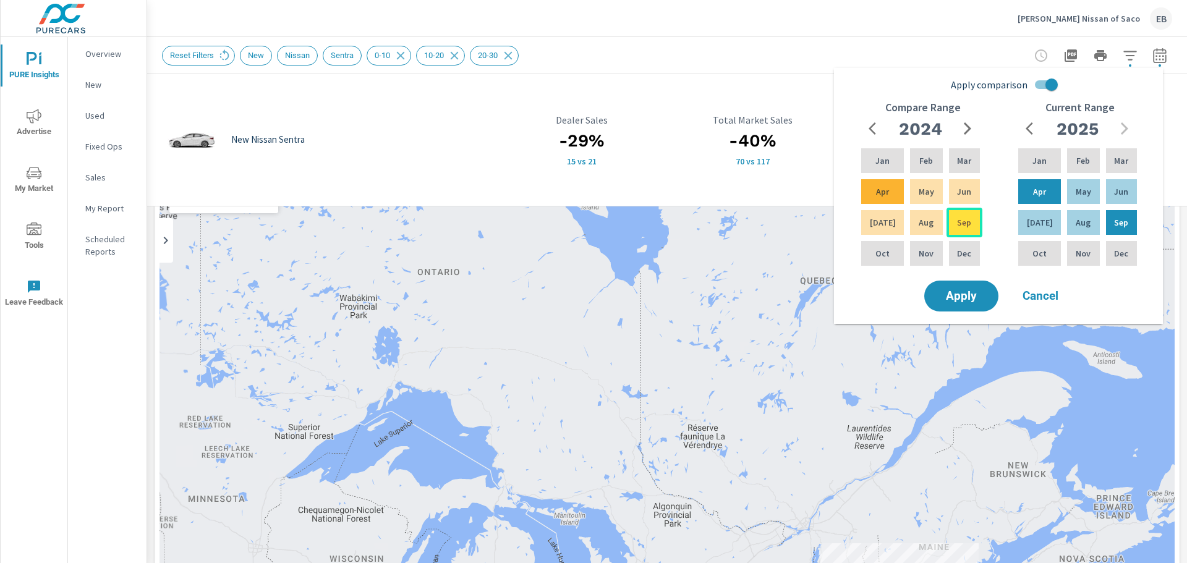
click at [965, 231] on div "Sep" at bounding box center [965, 223] width 36 height 30
click at [962, 296] on span "Apply" at bounding box center [961, 297] width 51 height 12
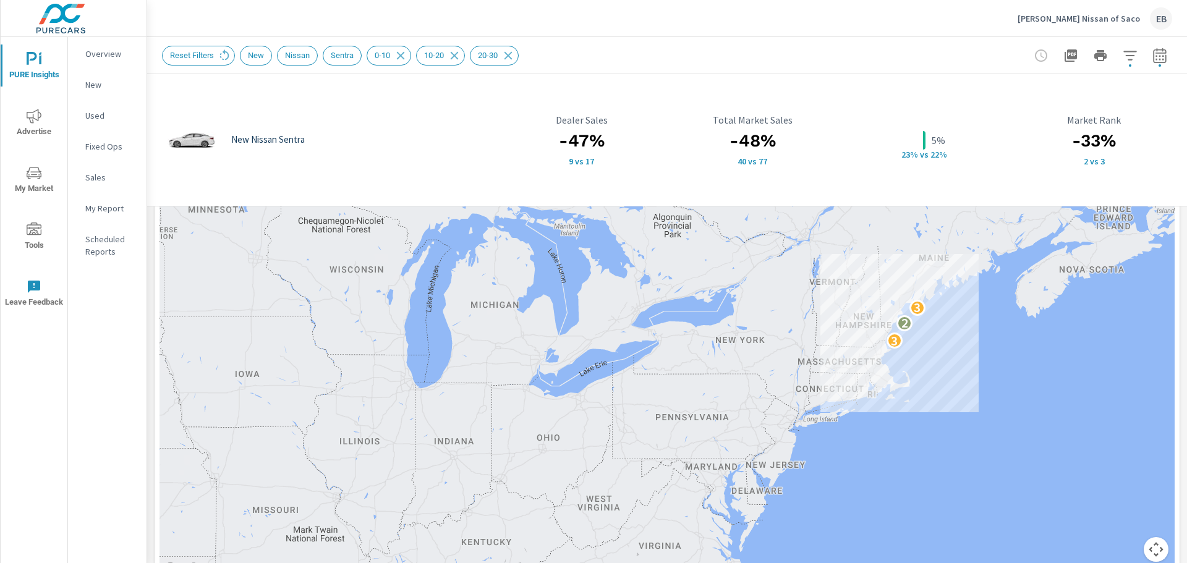
scroll to position [385, 0]
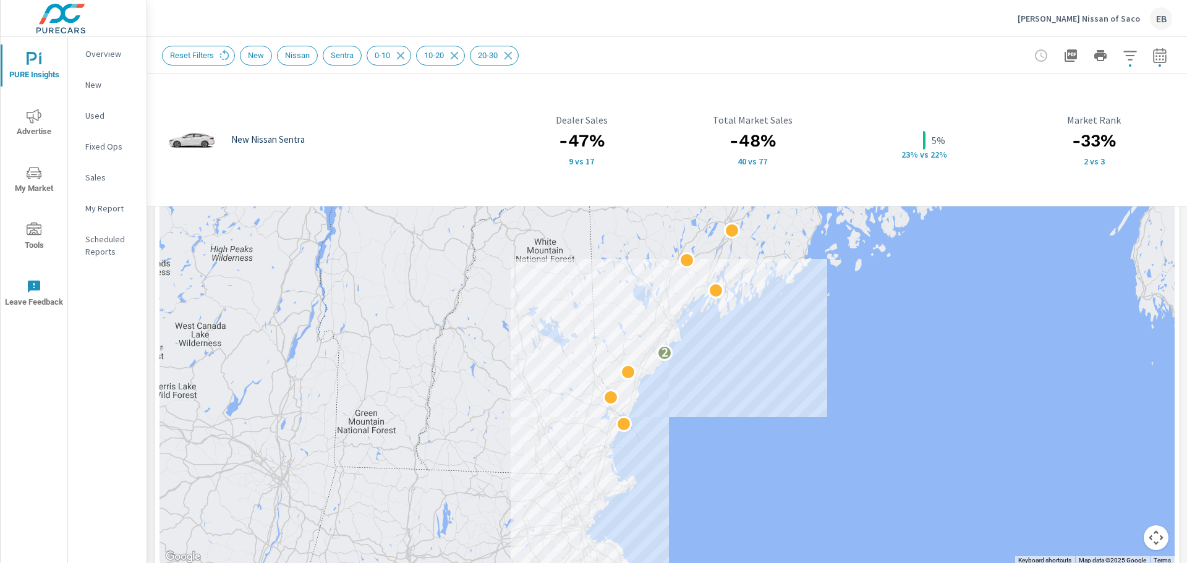
drag, startPoint x: 810, startPoint y: 247, endPoint x: 890, endPoint y: 477, distance: 242.9
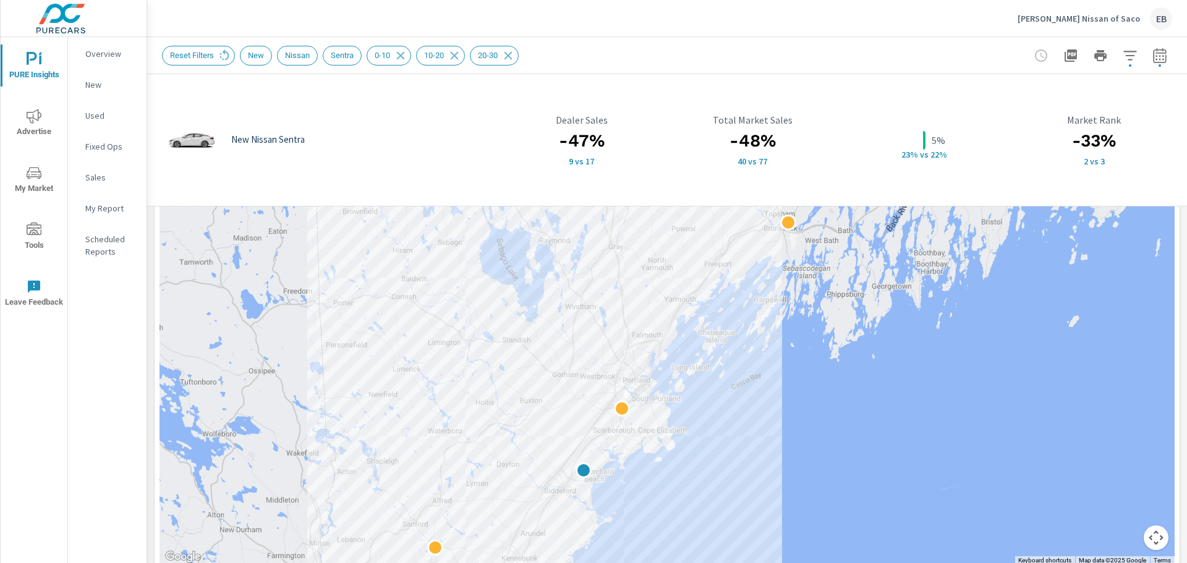
drag, startPoint x: 740, startPoint y: 445, endPoint x: 851, endPoint y: 314, distance: 171.5
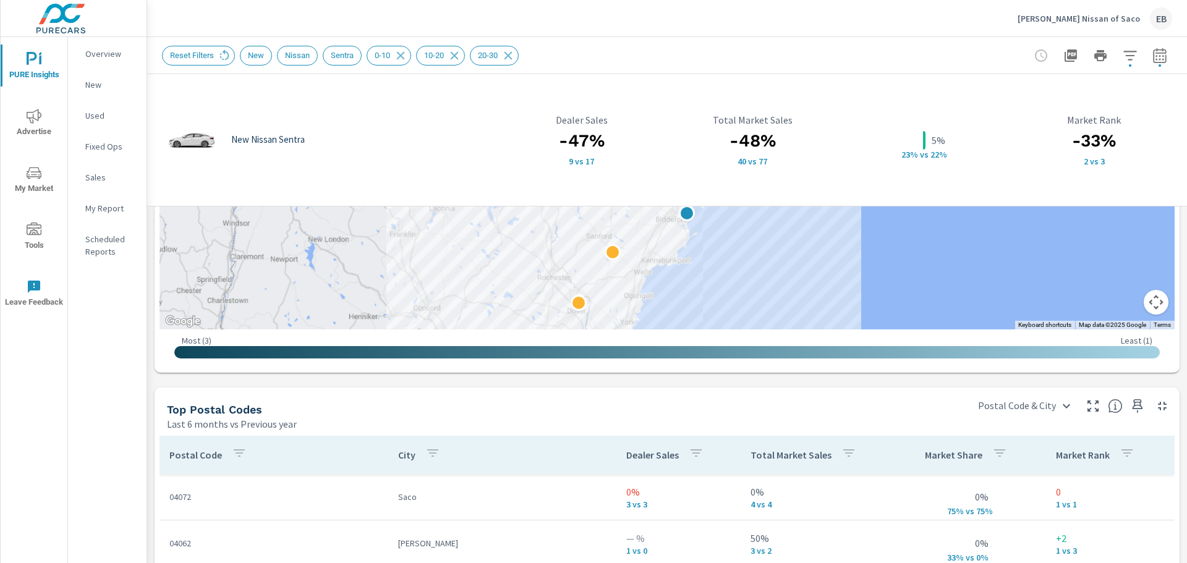
scroll to position [654, 0]
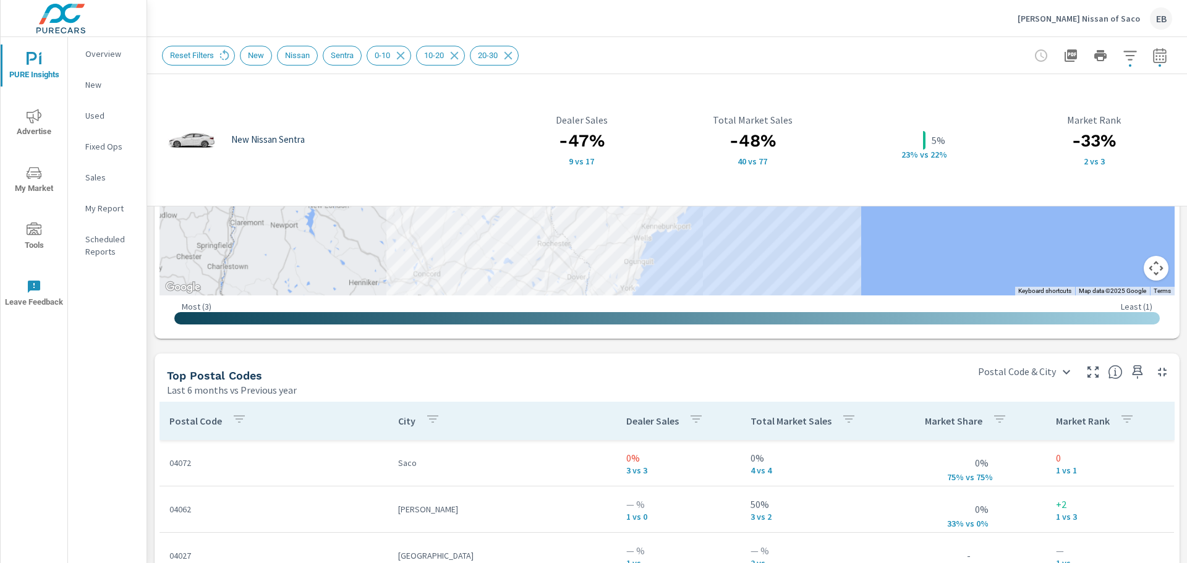
click at [584, 160] on p "9 vs 17" at bounding box center [582, 161] width 156 height 10
click at [208, 133] on img at bounding box center [191, 140] width 49 height 37
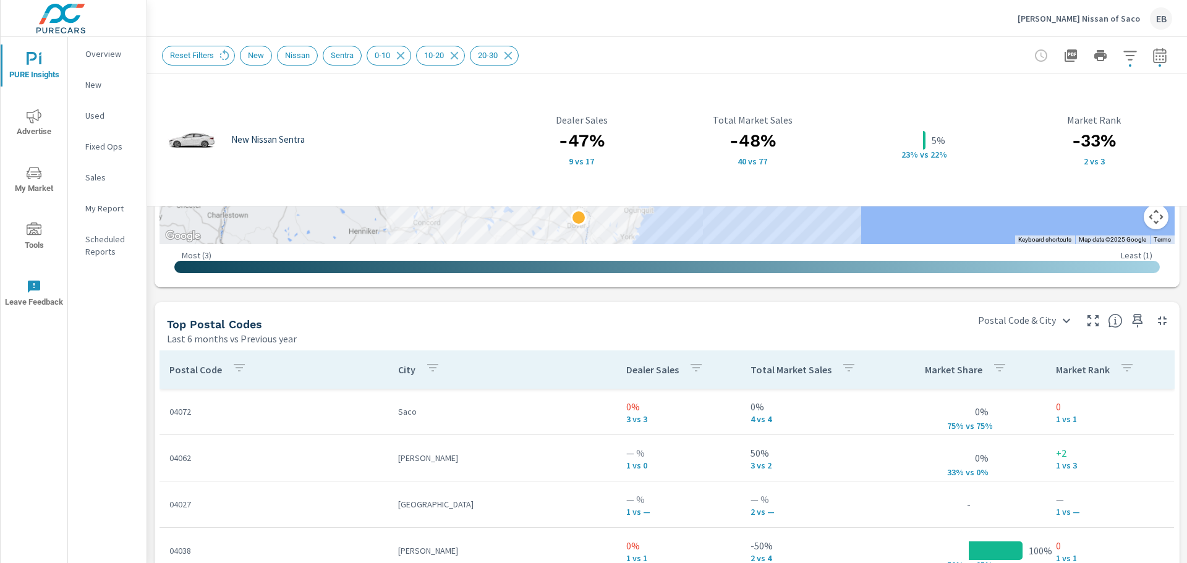
scroll to position [840, 0]
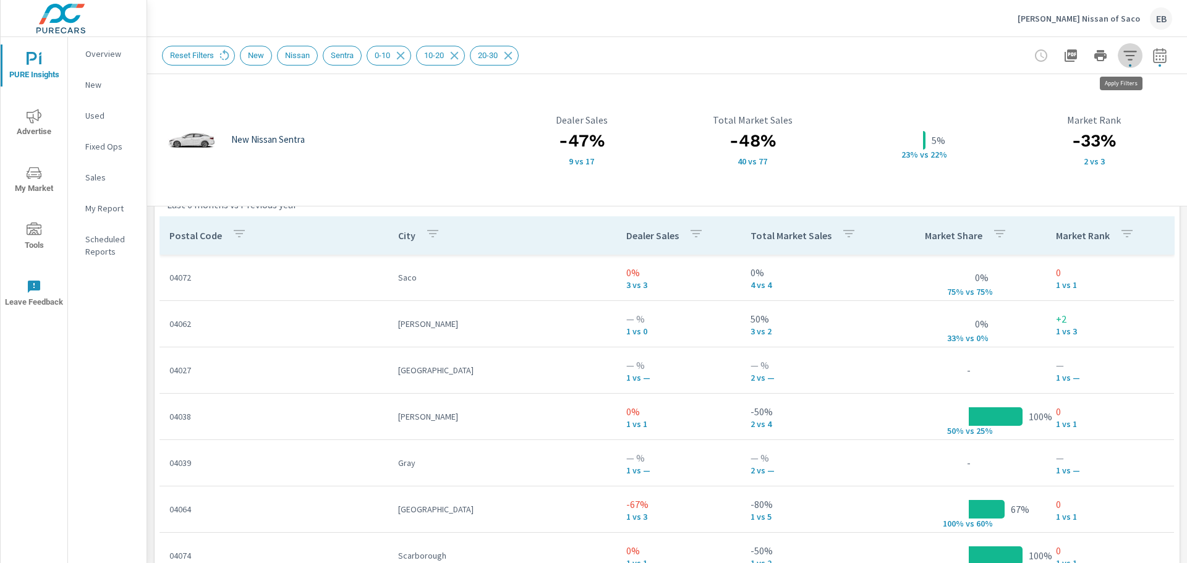
click at [1124, 58] on icon "button" at bounding box center [1130, 55] width 15 height 15
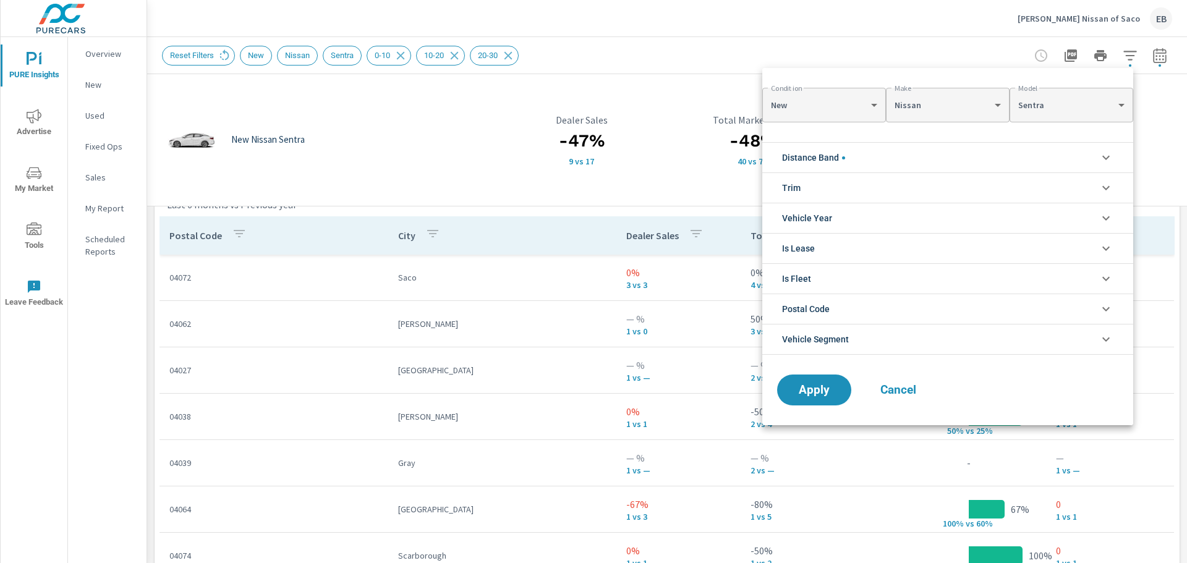
scroll to position [56, 0]
click at [822, 311] on span "Postal Code" at bounding box center [806, 309] width 48 height 30
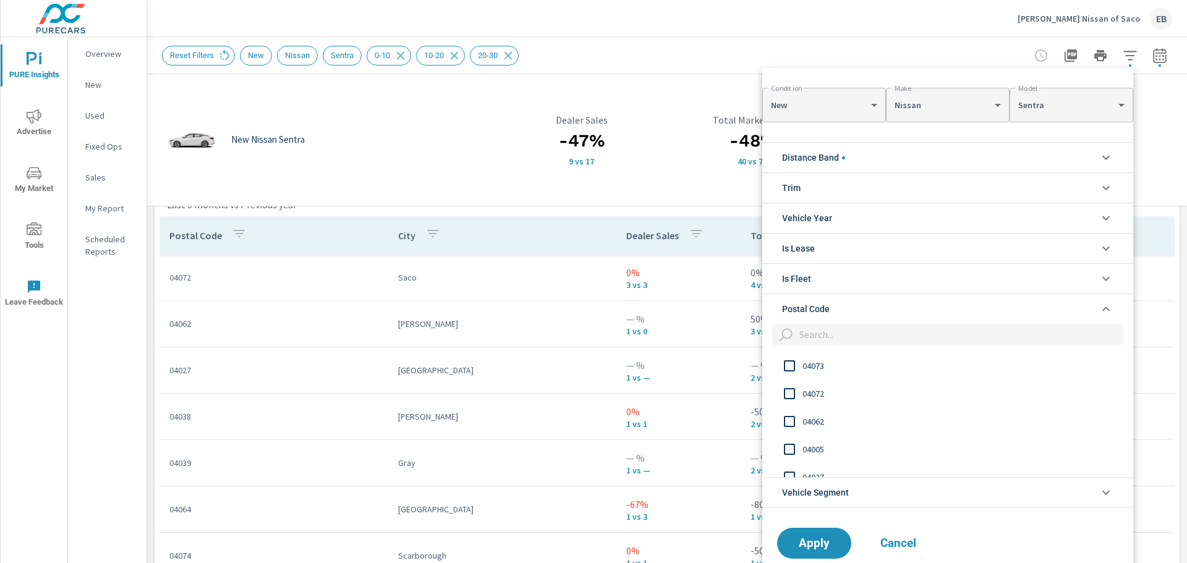
click at [822, 311] on span "Postal Code" at bounding box center [806, 309] width 48 height 30
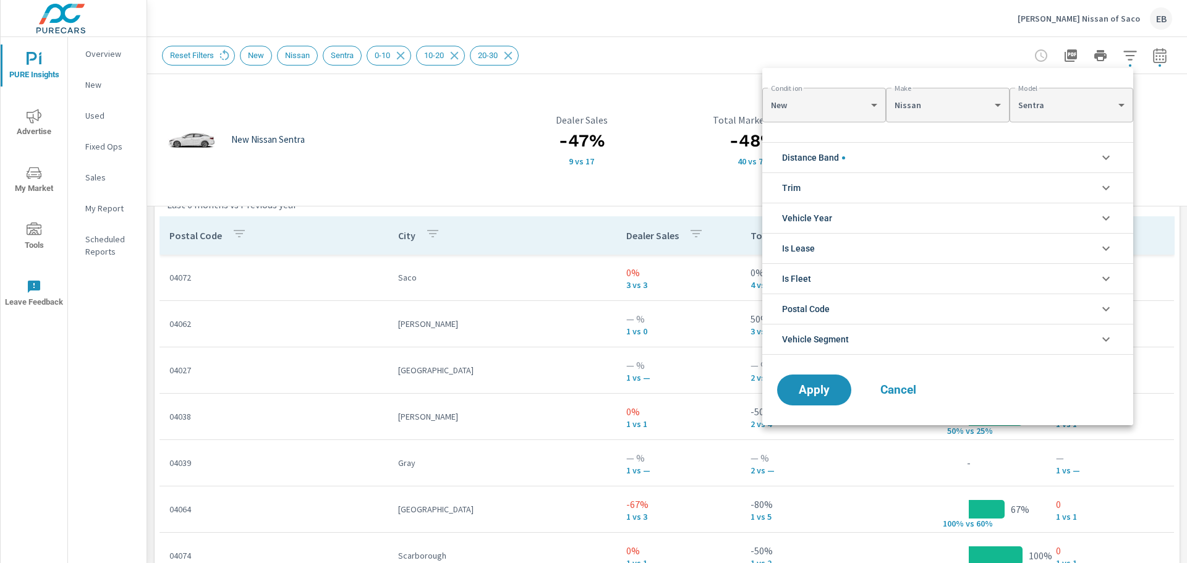
click at [806, 277] on span "Is Fleet" at bounding box center [796, 279] width 29 height 30
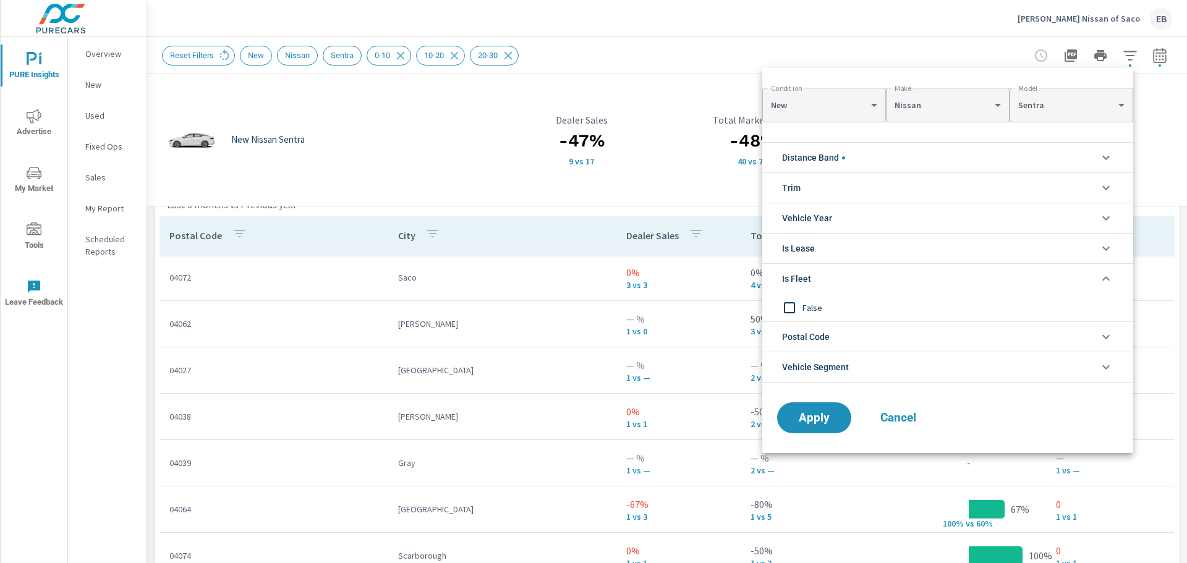
click at [806, 277] on span "Is Fleet" at bounding box center [796, 279] width 29 height 30
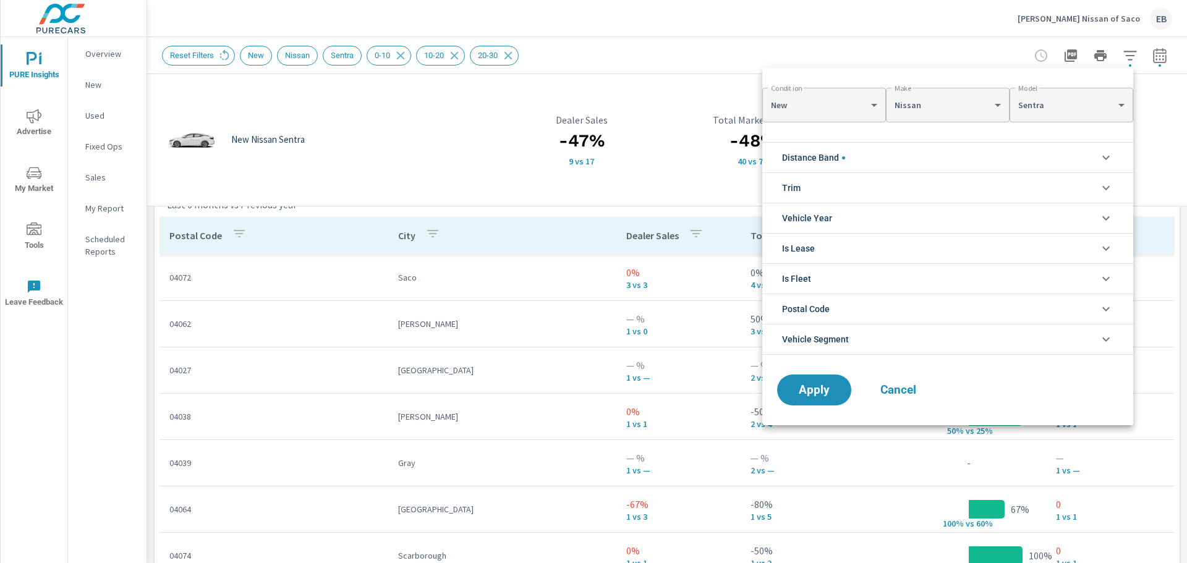
click at [813, 254] on li "Is Lease" at bounding box center [948, 248] width 371 height 30
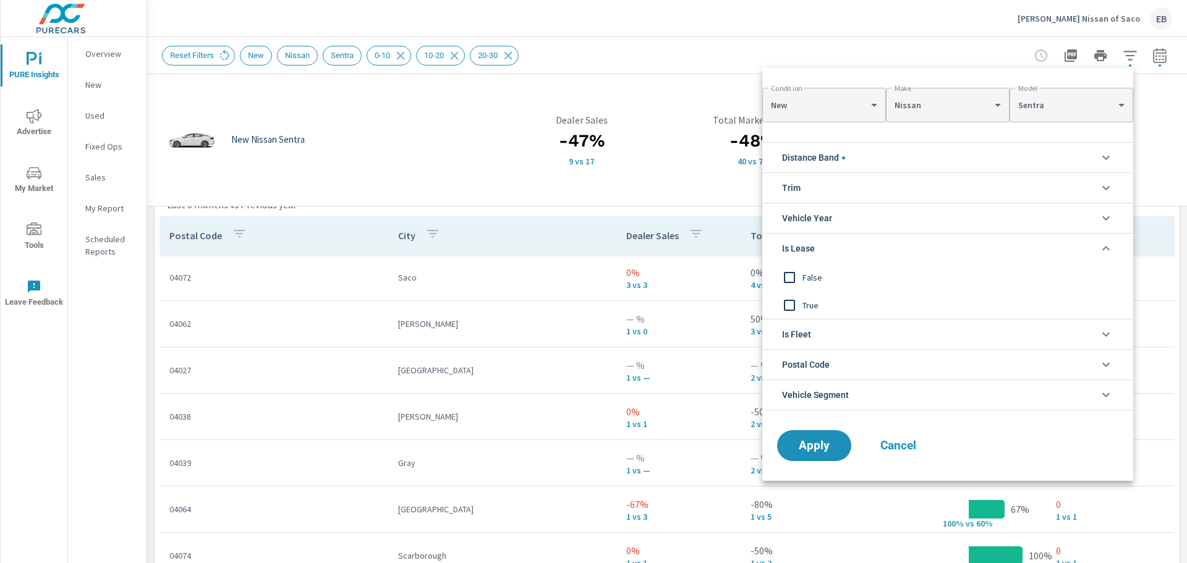
click at [813, 254] on li "Is Lease" at bounding box center [948, 248] width 371 height 30
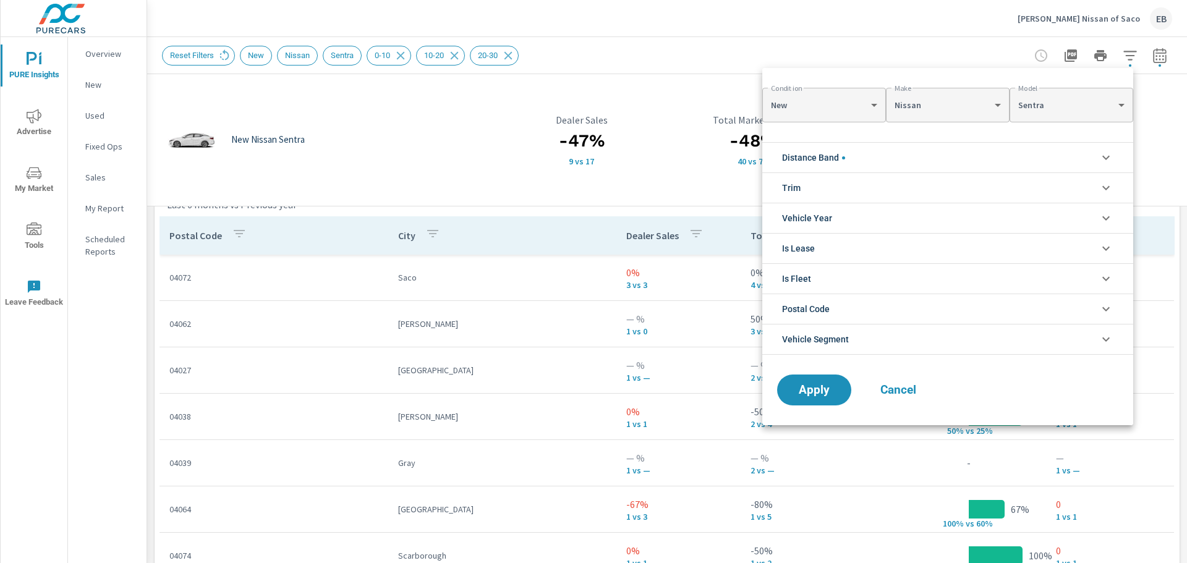
click at [819, 223] on span "Vehicle Year" at bounding box center [807, 218] width 50 height 30
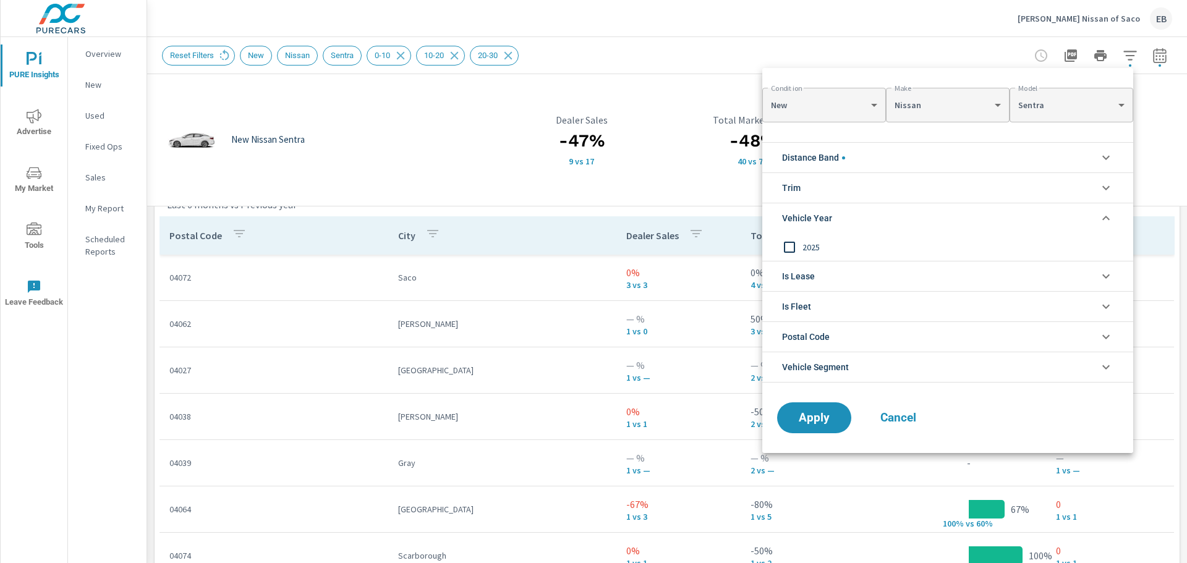
click at [819, 223] on span "Vehicle Year" at bounding box center [807, 218] width 50 height 30
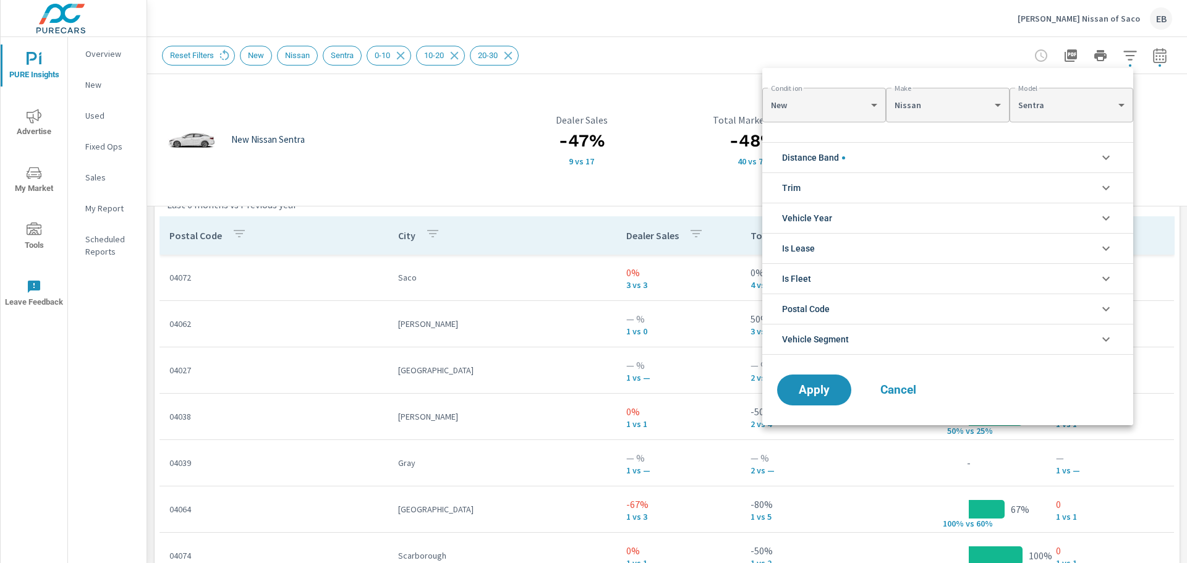
click at [809, 189] on li "Trim" at bounding box center [948, 188] width 371 height 30
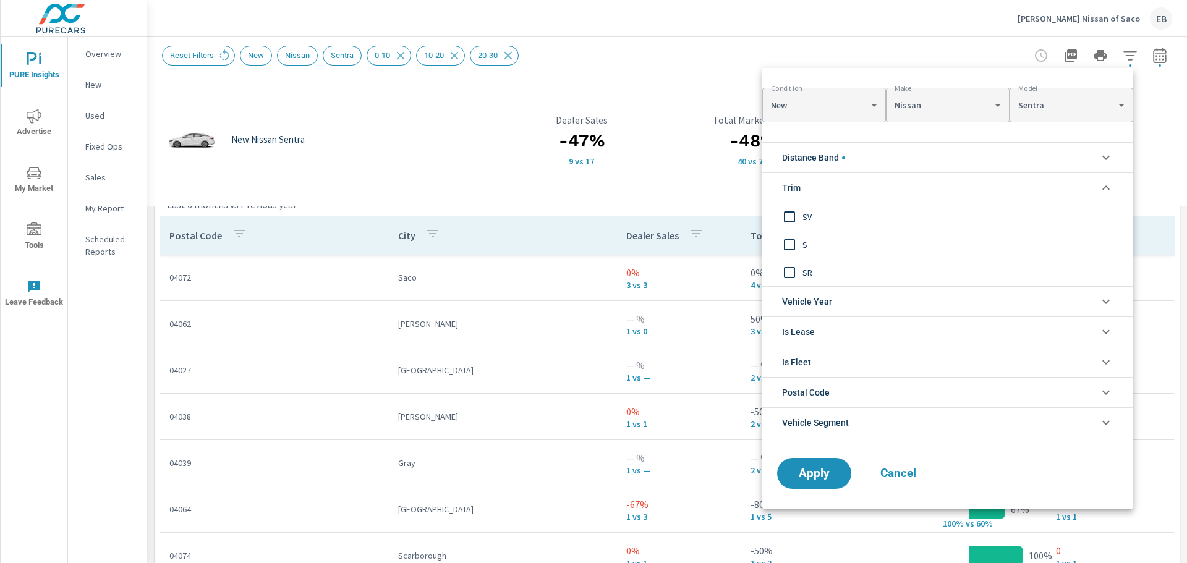
click at [809, 189] on li "Trim" at bounding box center [948, 188] width 371 height 30
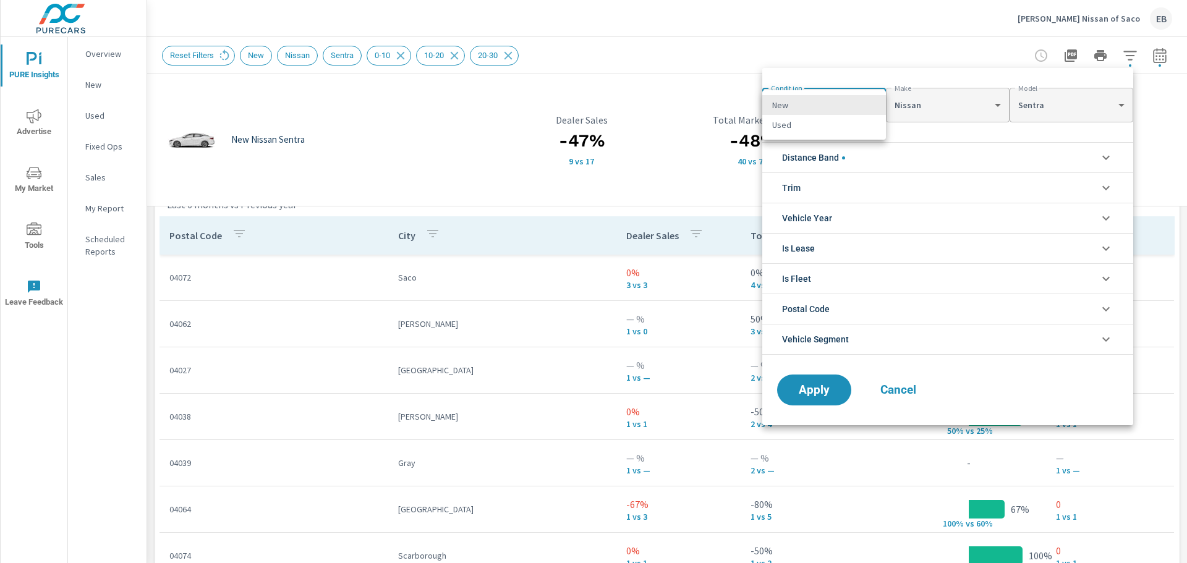
click at [882, 109] on body "PURE Insights Advertise My Market Tools Leave Feedback Overview New Used Fixed …" at bounding box center [593, 281] width 1187 height 563
click at [847, 127] on li "Used" at bounding box center [825, 125] width 124 height 20
click at [825, 105] on body "PURE Insights Advertise My Market Tools Leave Feedback Overview New Used Fixed …" at bounding box center [593, 281] width 1187 height 563
click at [803, 90] on li "New" at bounding box center [825, 85] width 124 height 20
type input "2aeb0d49-142e-4b1d-acf5-c976c4c3e770"
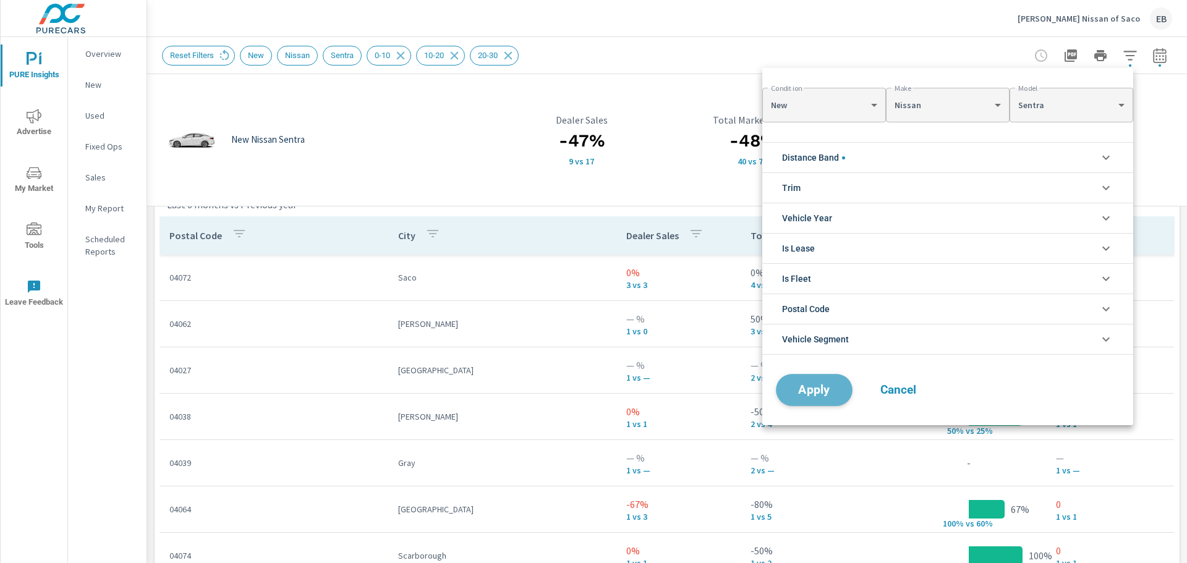
click at [806, 394] on span "Apply" at bounding box center [814, 391] width 51 height 12
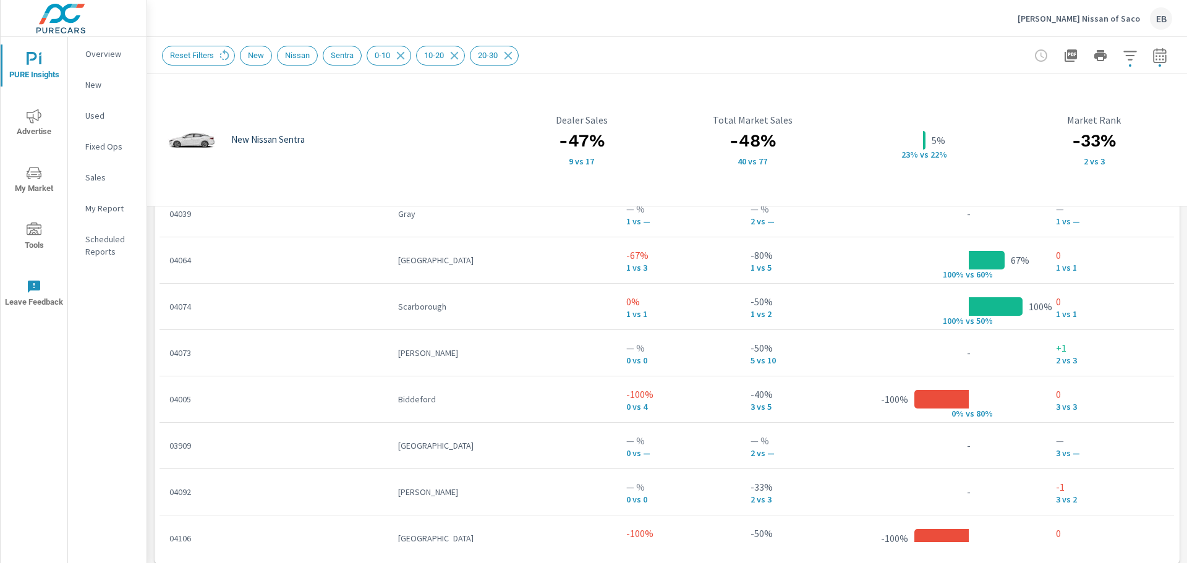
scroll to position [1099, 0]
